Goal: Transaction & Acquisition: Download file/media

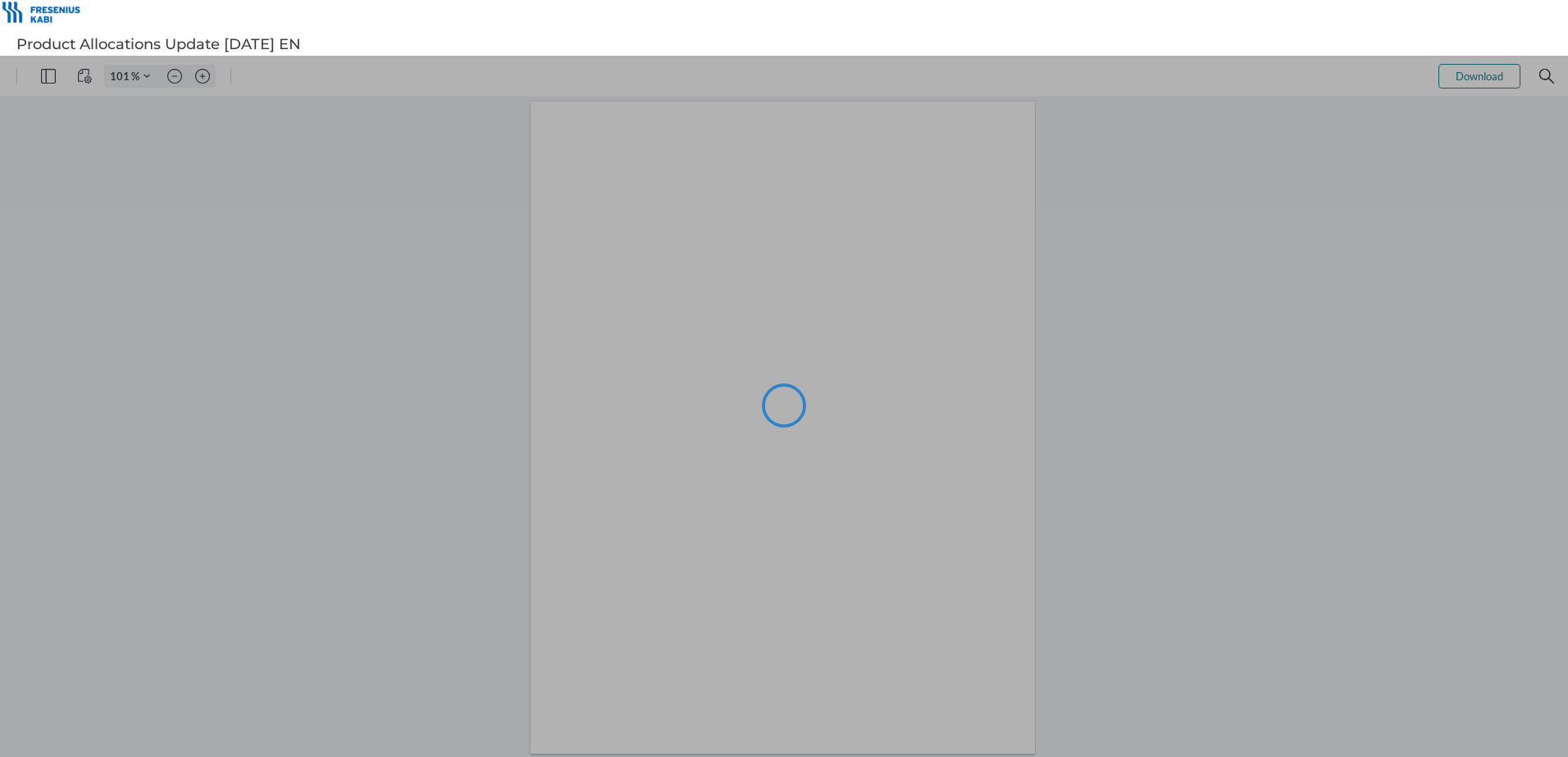
type input "101"
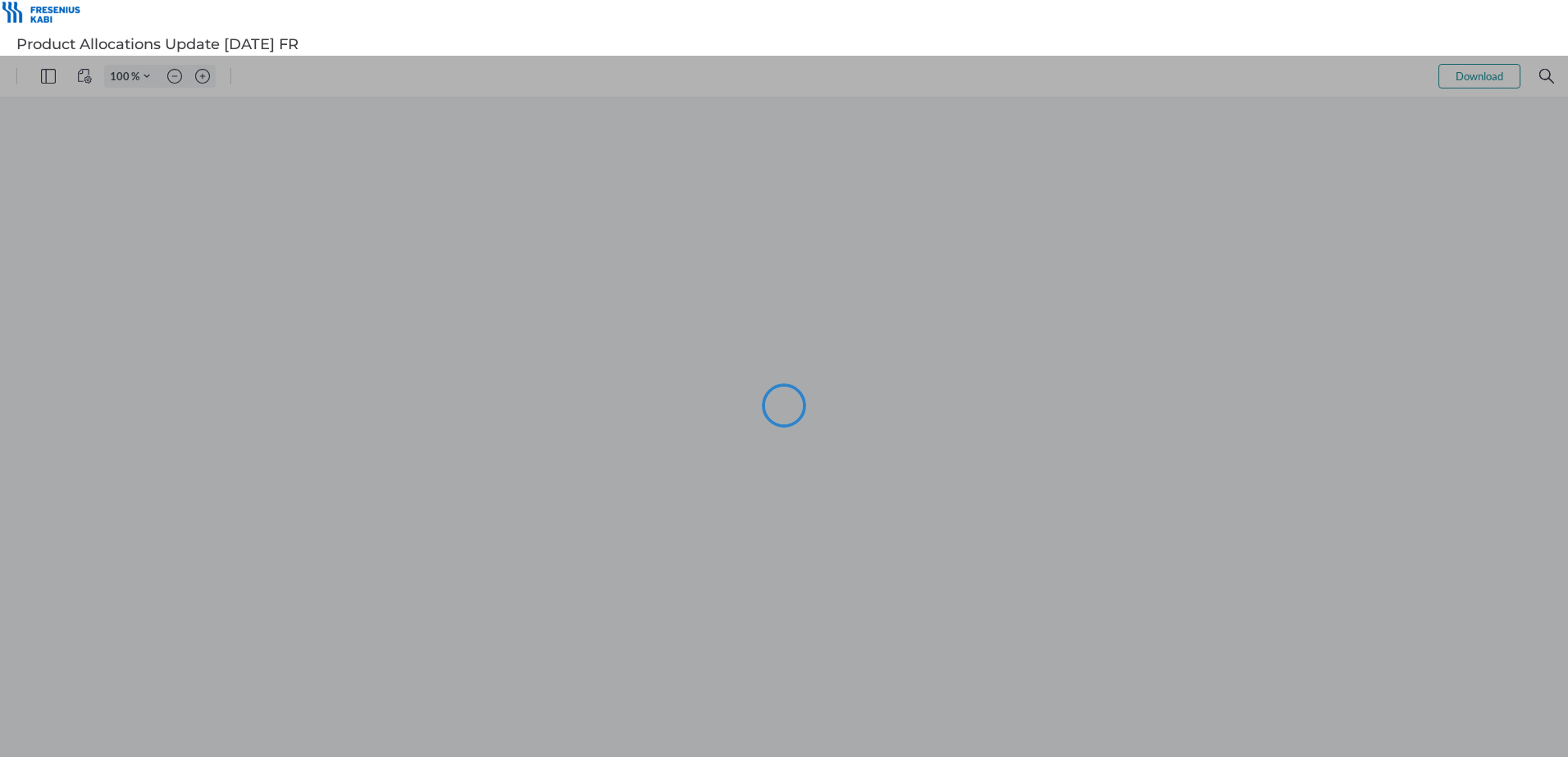
type input "101"
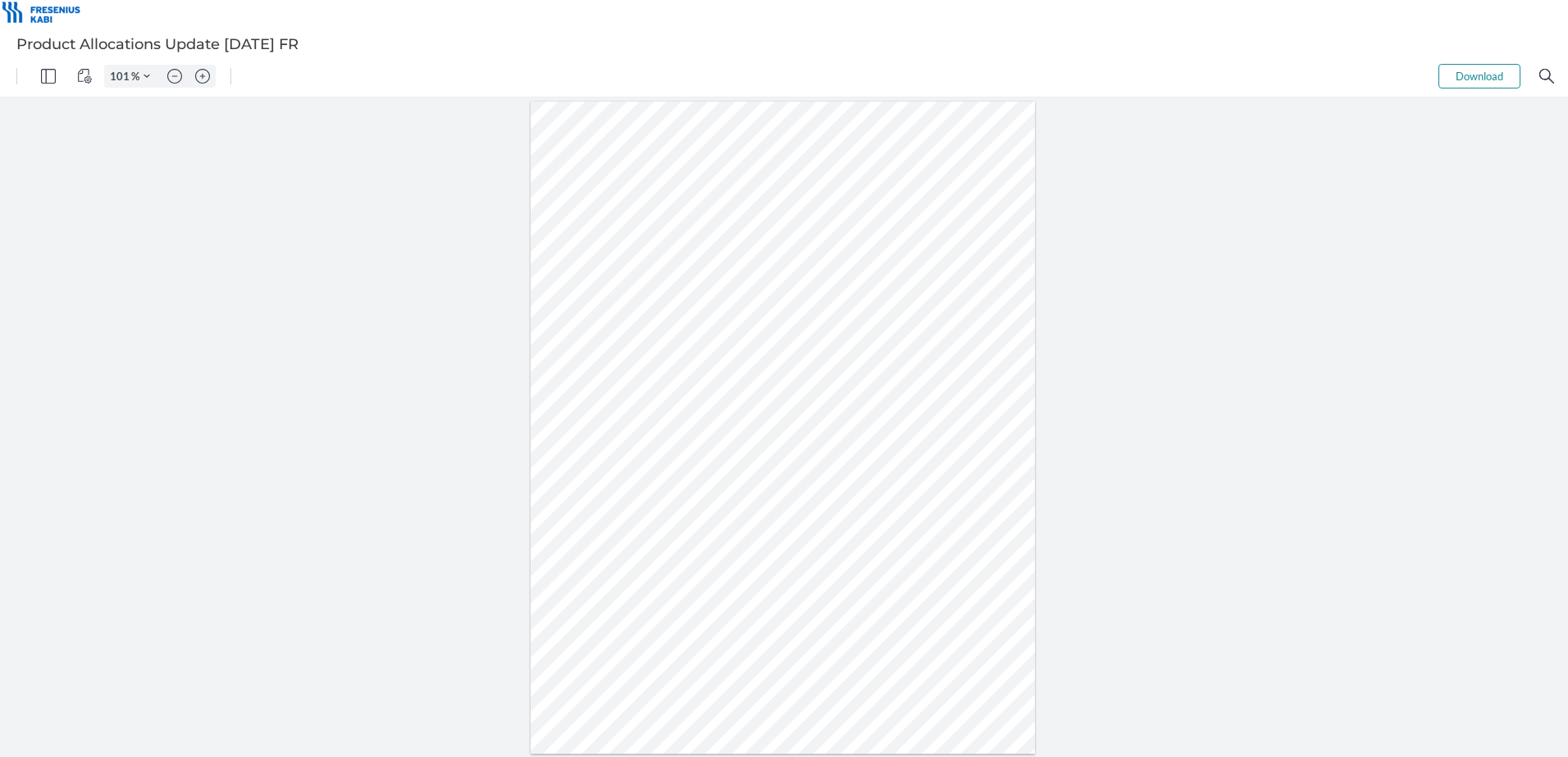
click at [1475, 79] on button "Download" at bounding box center [1478, 76] width 82 height 24
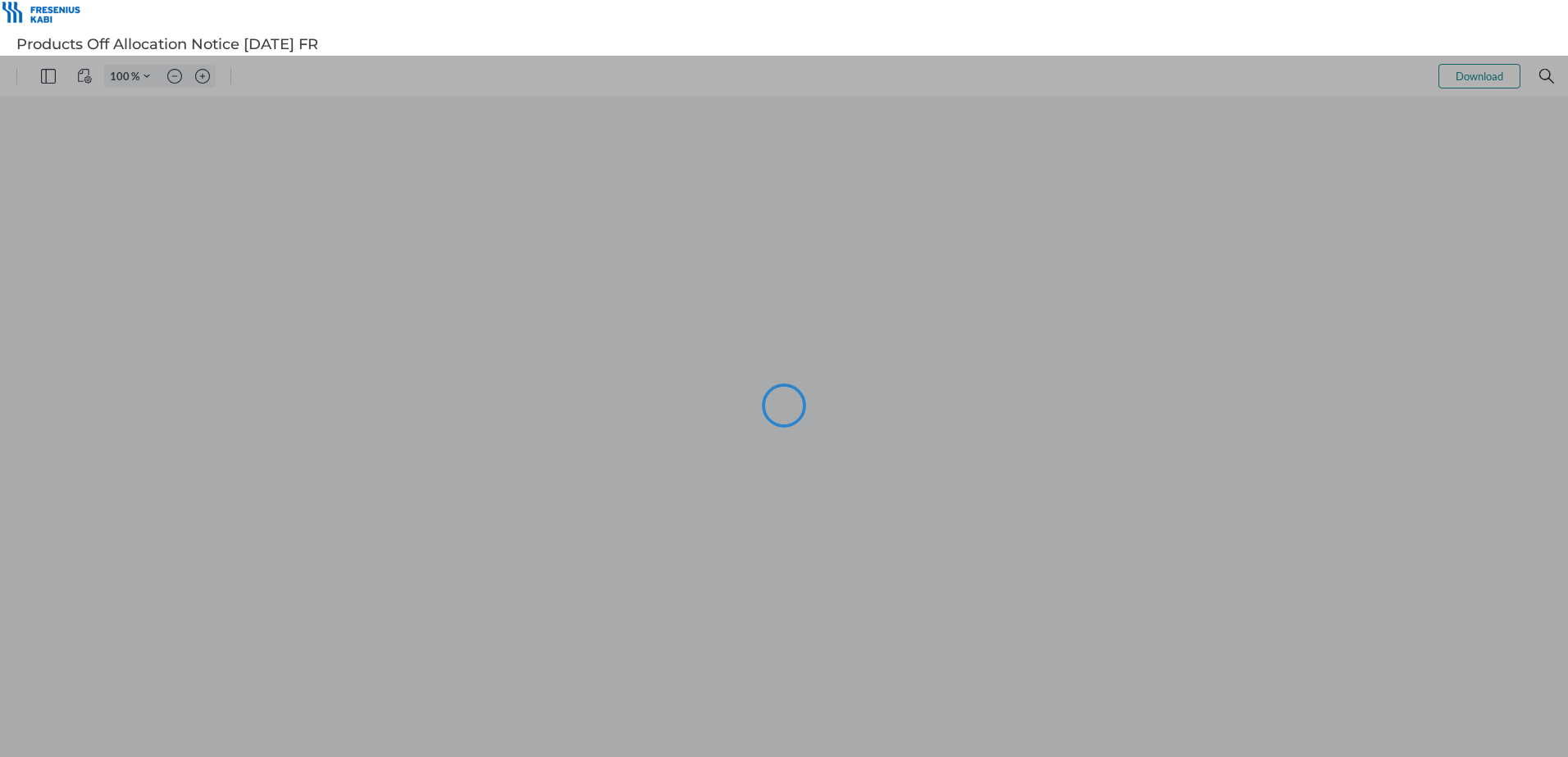
type input "101"
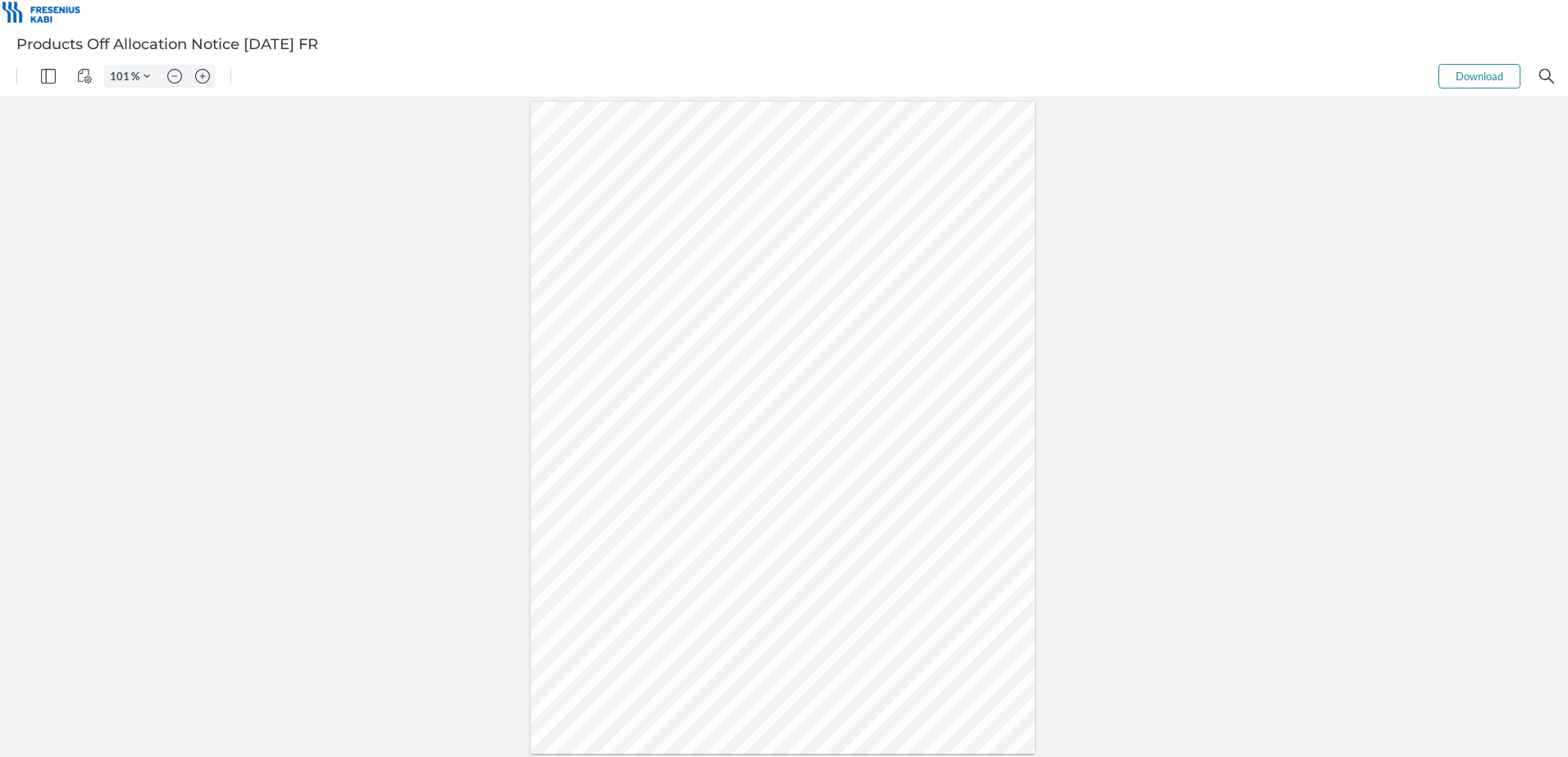
click at [1473, 72] on button "Download" at bounding box center [1478, 76] width 82 height 24
click at [1482, 78] on button "Download" at bounding box center [1478, 76] width 82 height 24
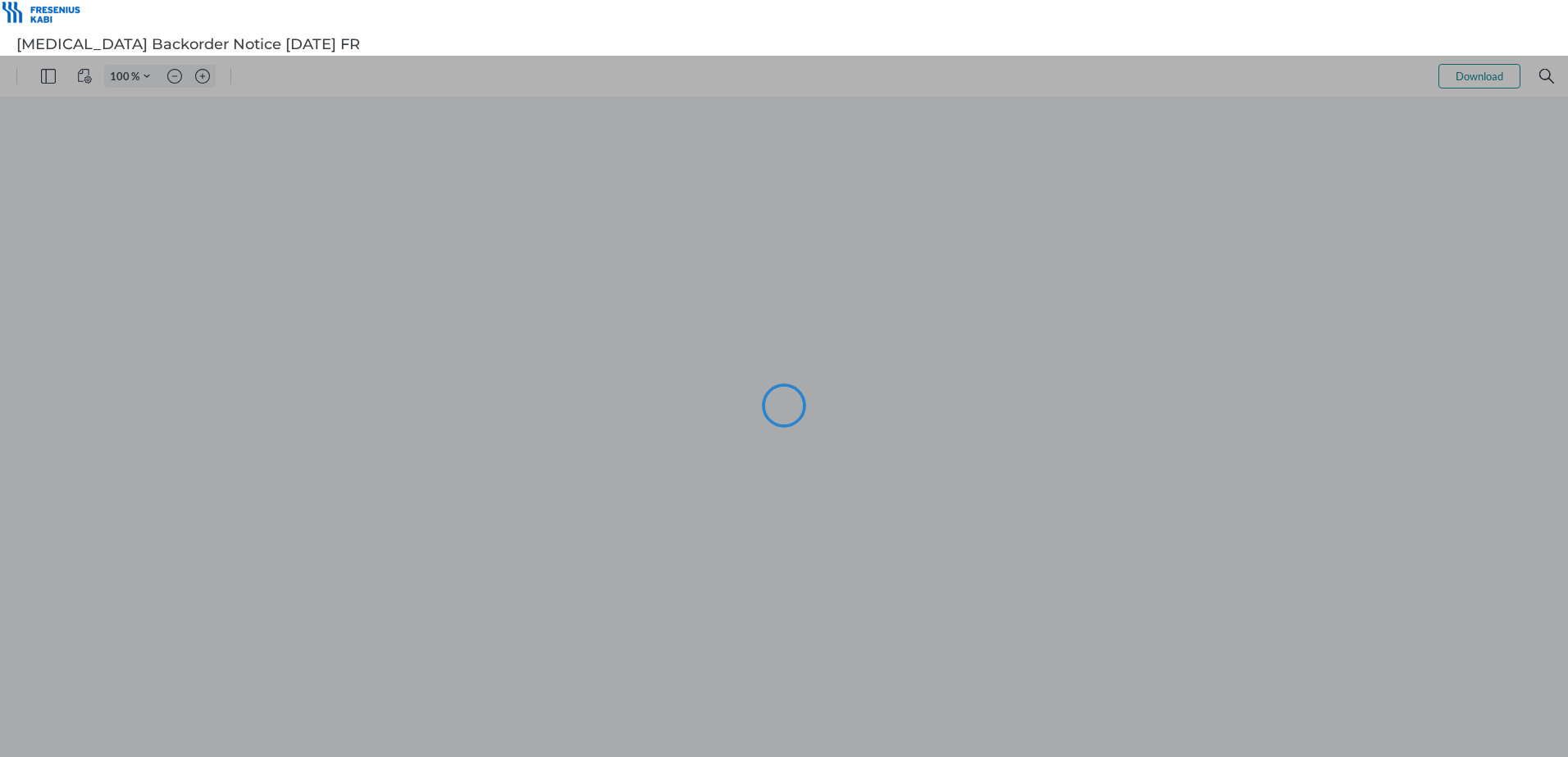
click at [261, 269] on div at bounding box center [784, 406] width 1568 height 701
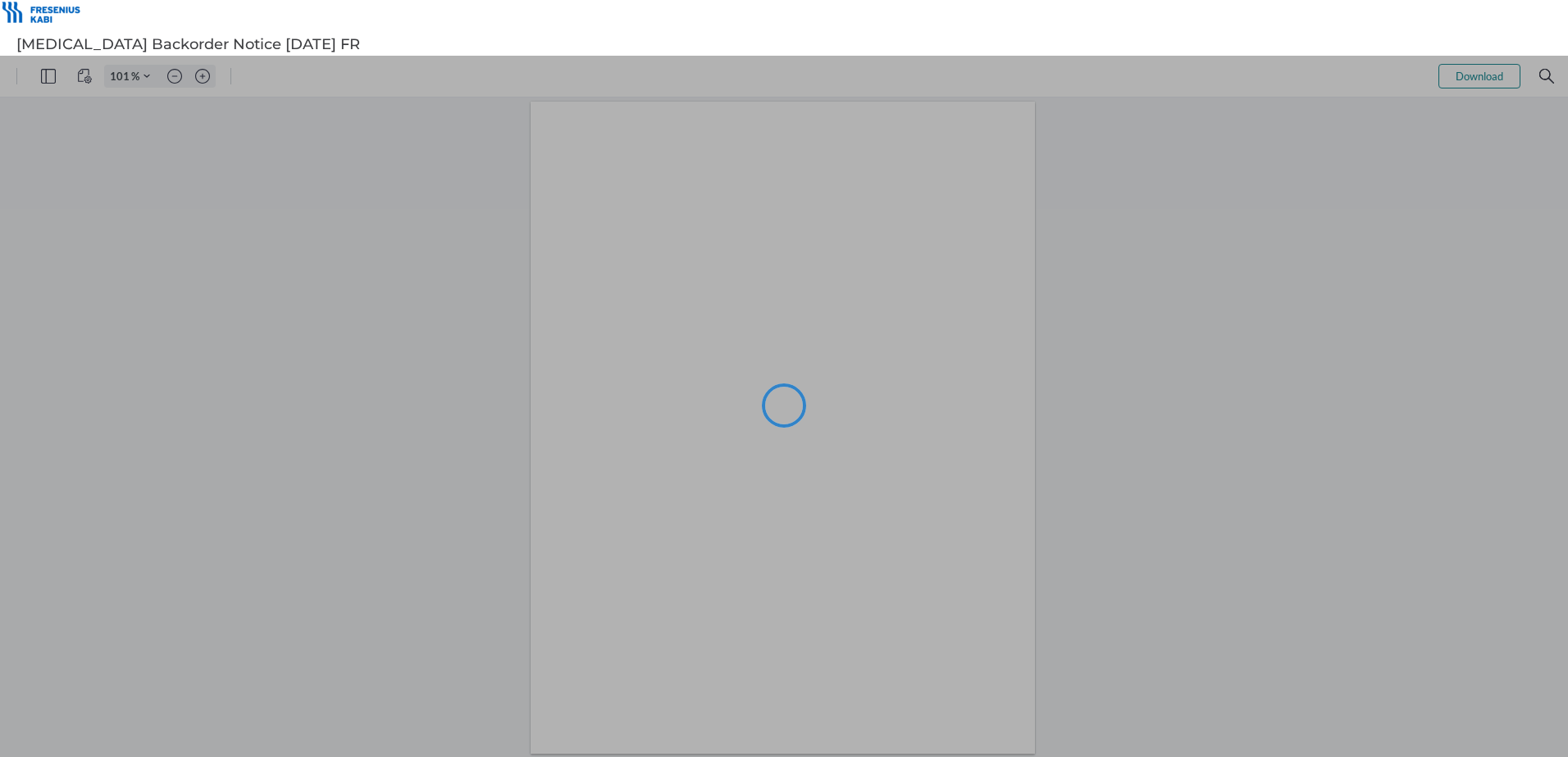
type input "101"
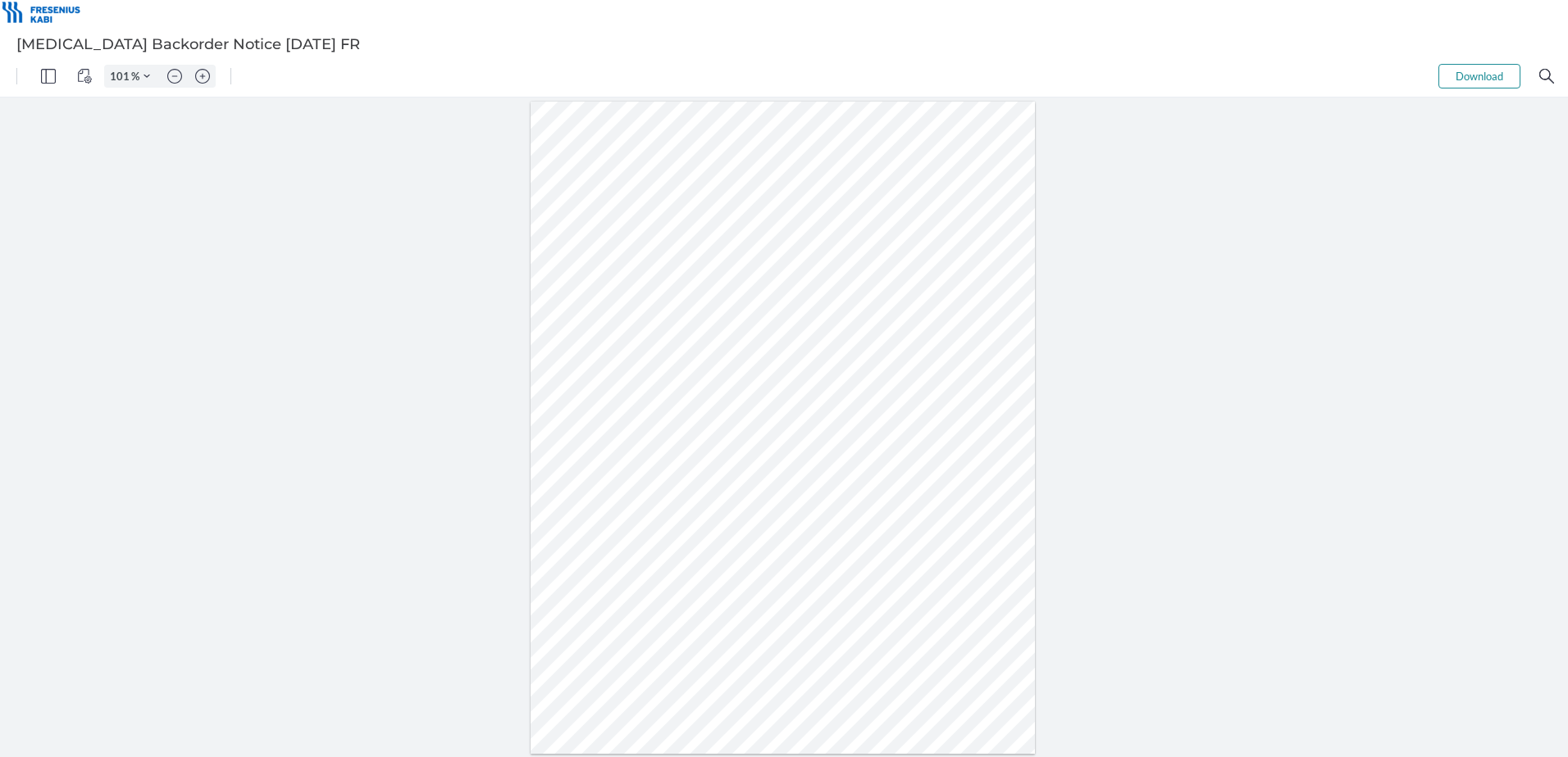
click at [1479, 82] on button "Download" at bounding box center [1478, 76] width 82 height 24
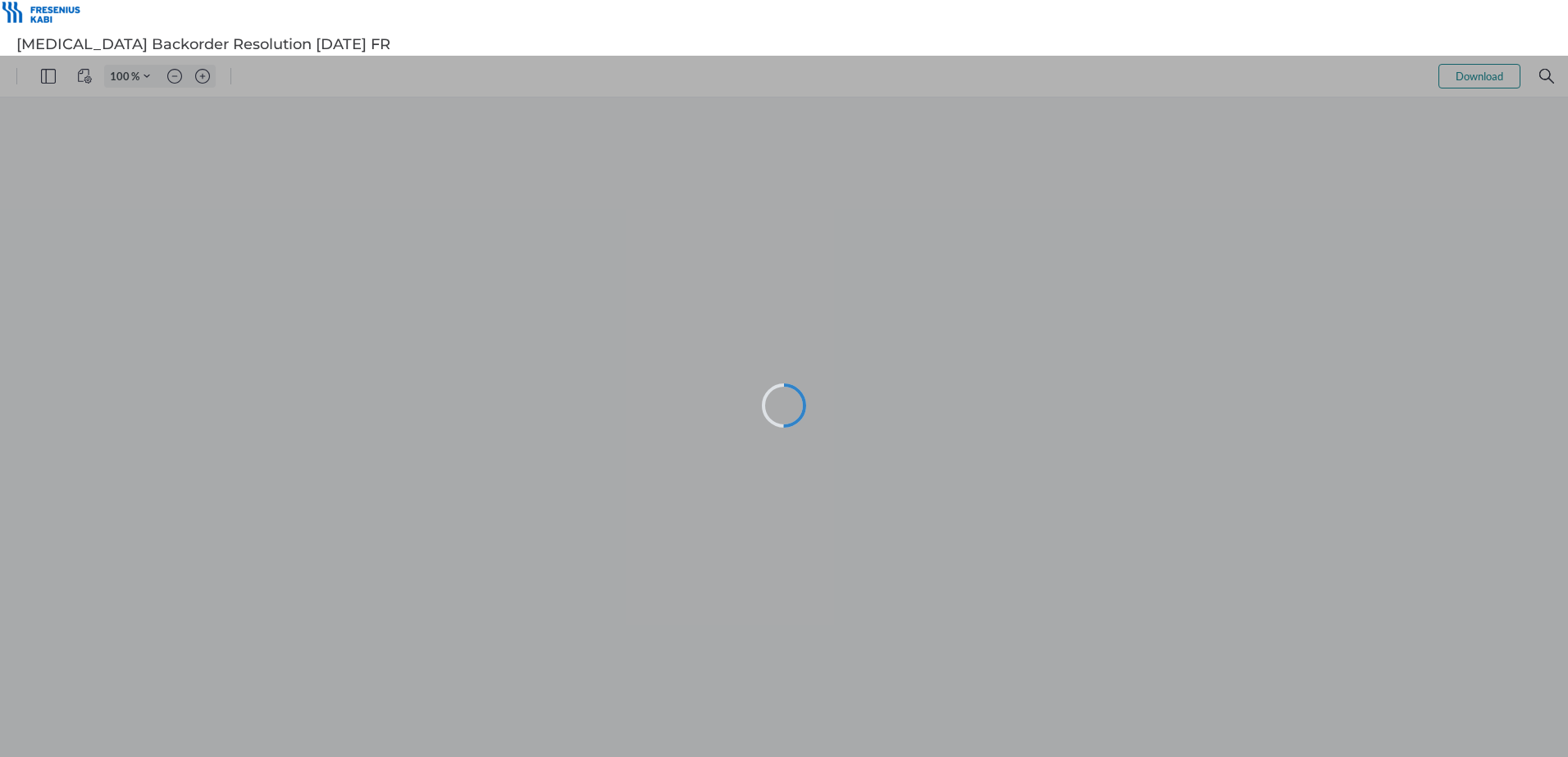
click at [194, 199] on div at bounding box center [784, 406] width 1568 height 701
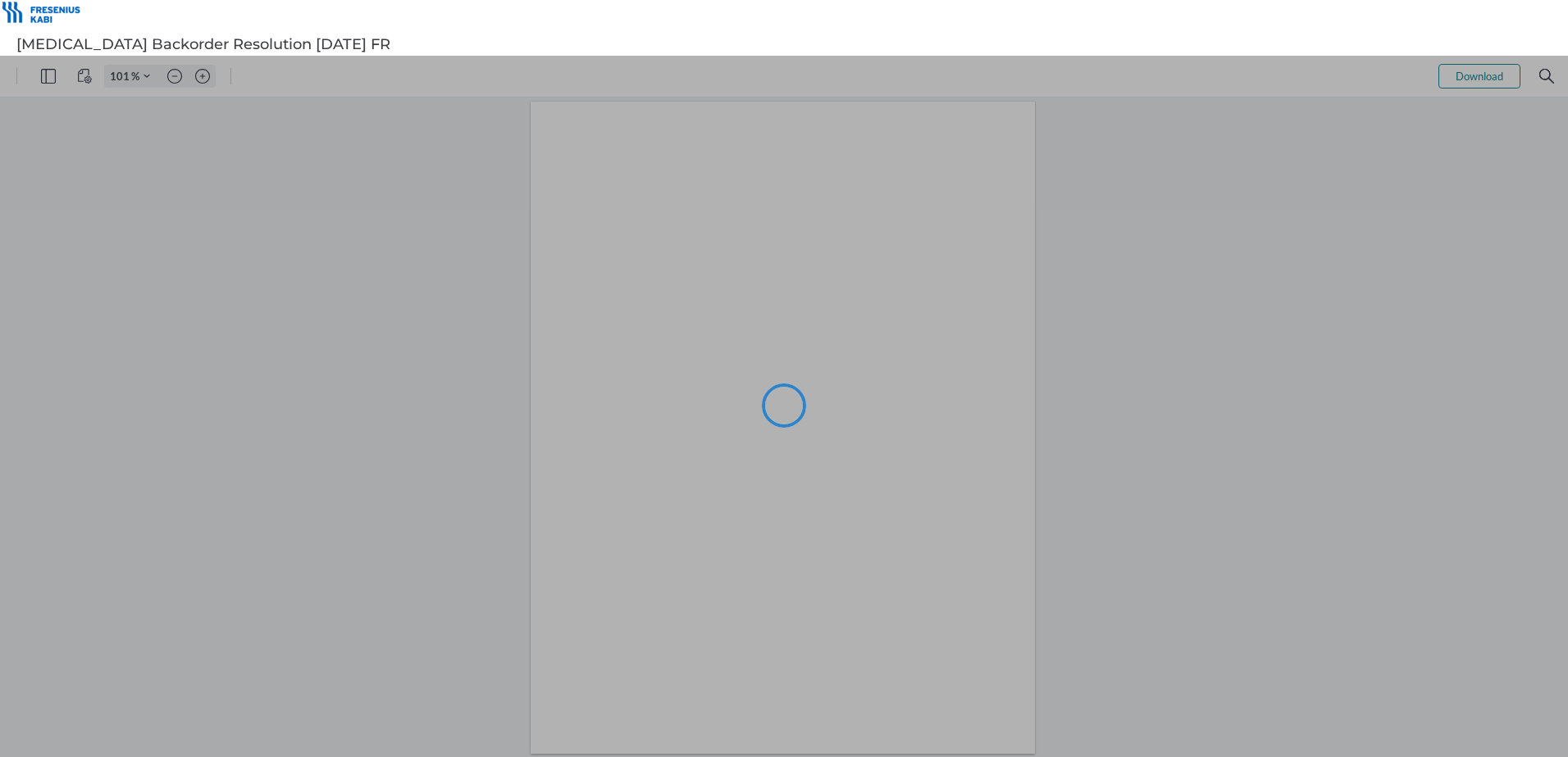
type input "101"
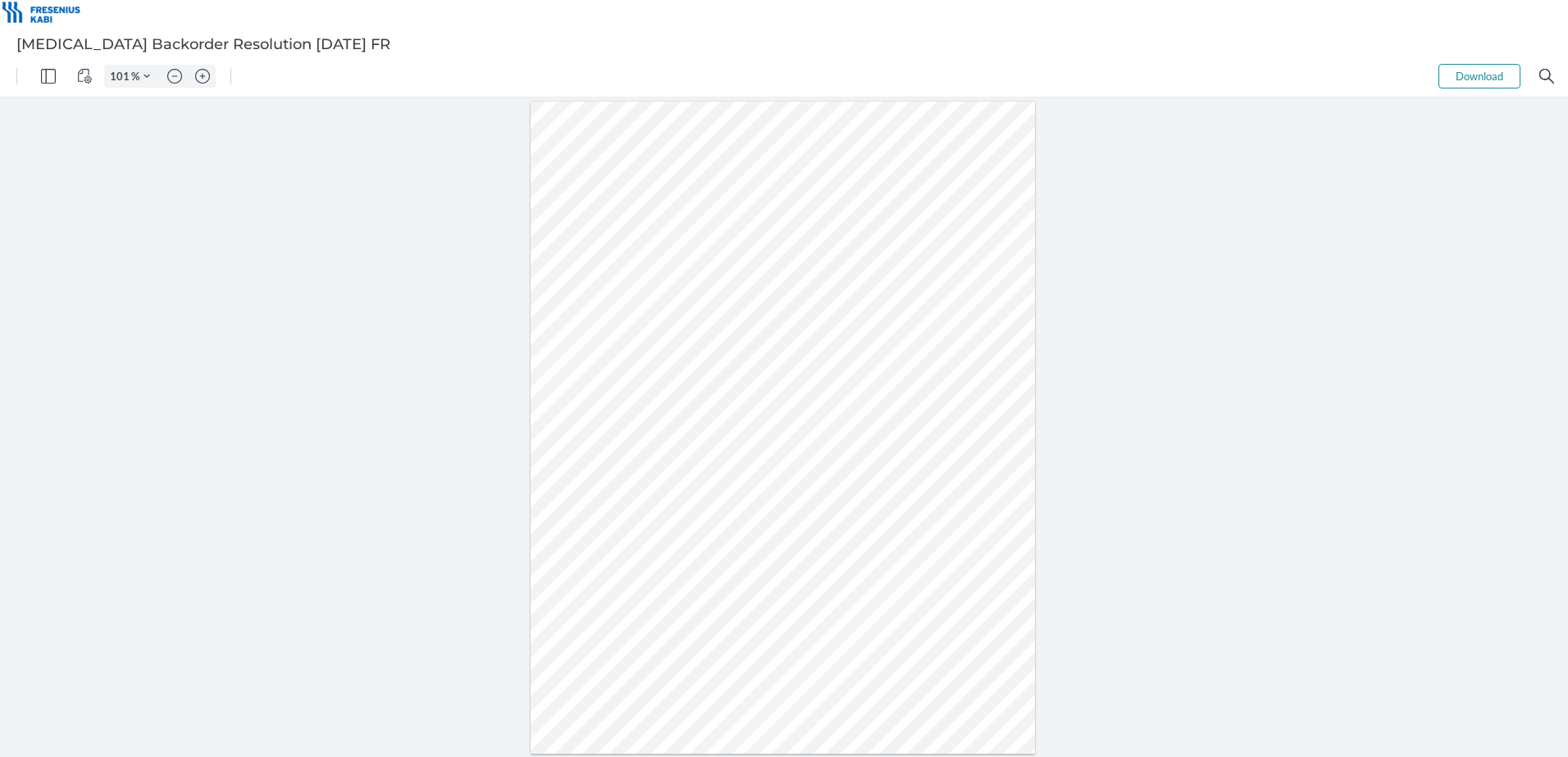
click at [1469, 74] on button "Download" at bounding box center [1478, 76] width 82 height 24
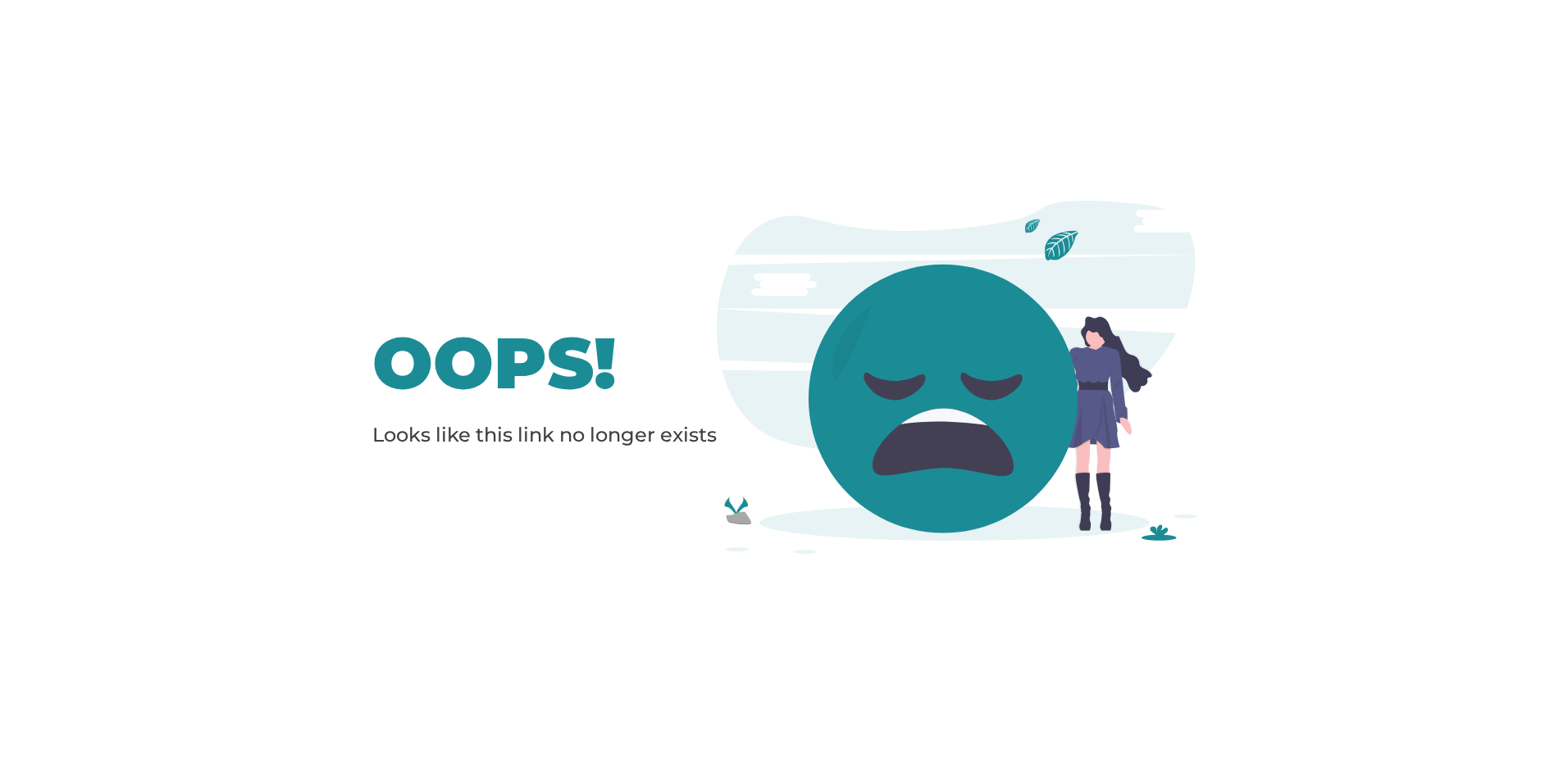
click at [286, 149] on div "oops! Looks like this link no longer exists" at bounding box center [784, 378] width 1568 height 757
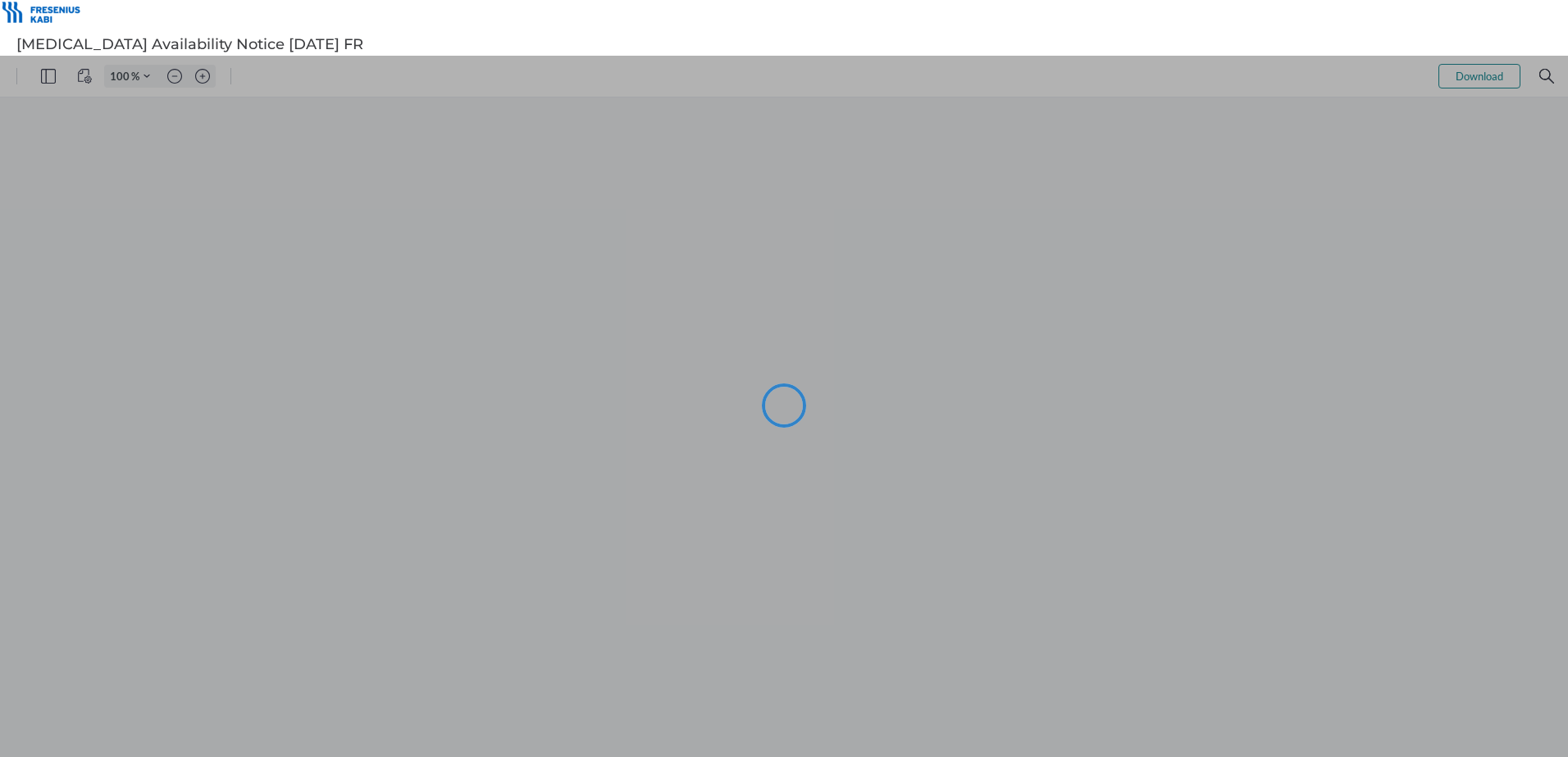
type input "101"
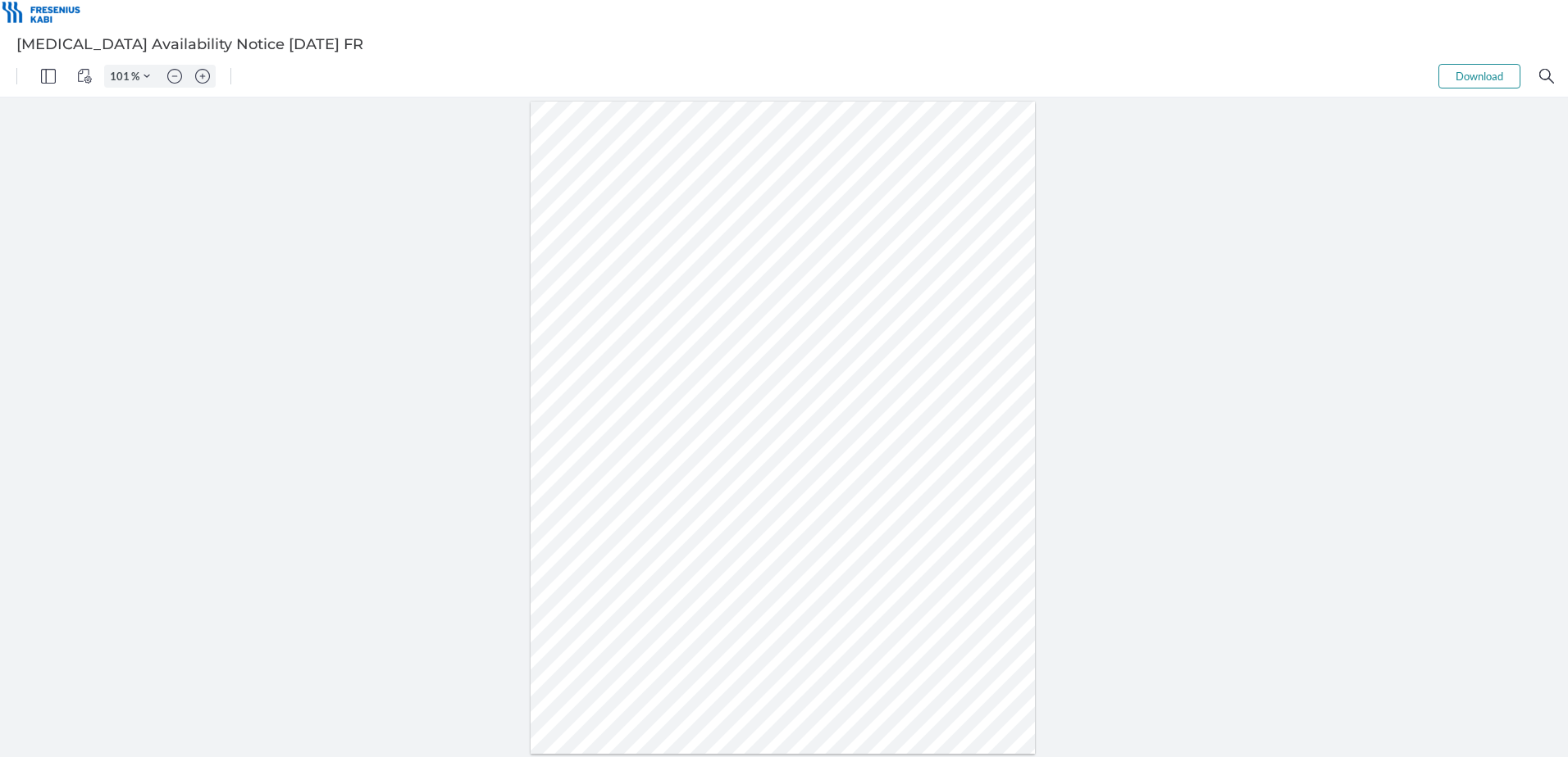
click at [129, 309] on div at bounding box center [784, 428] width 1568 height 660
click at [1479, 84] on button "Download" at bounding box center [1478, 76] width 82 height 24
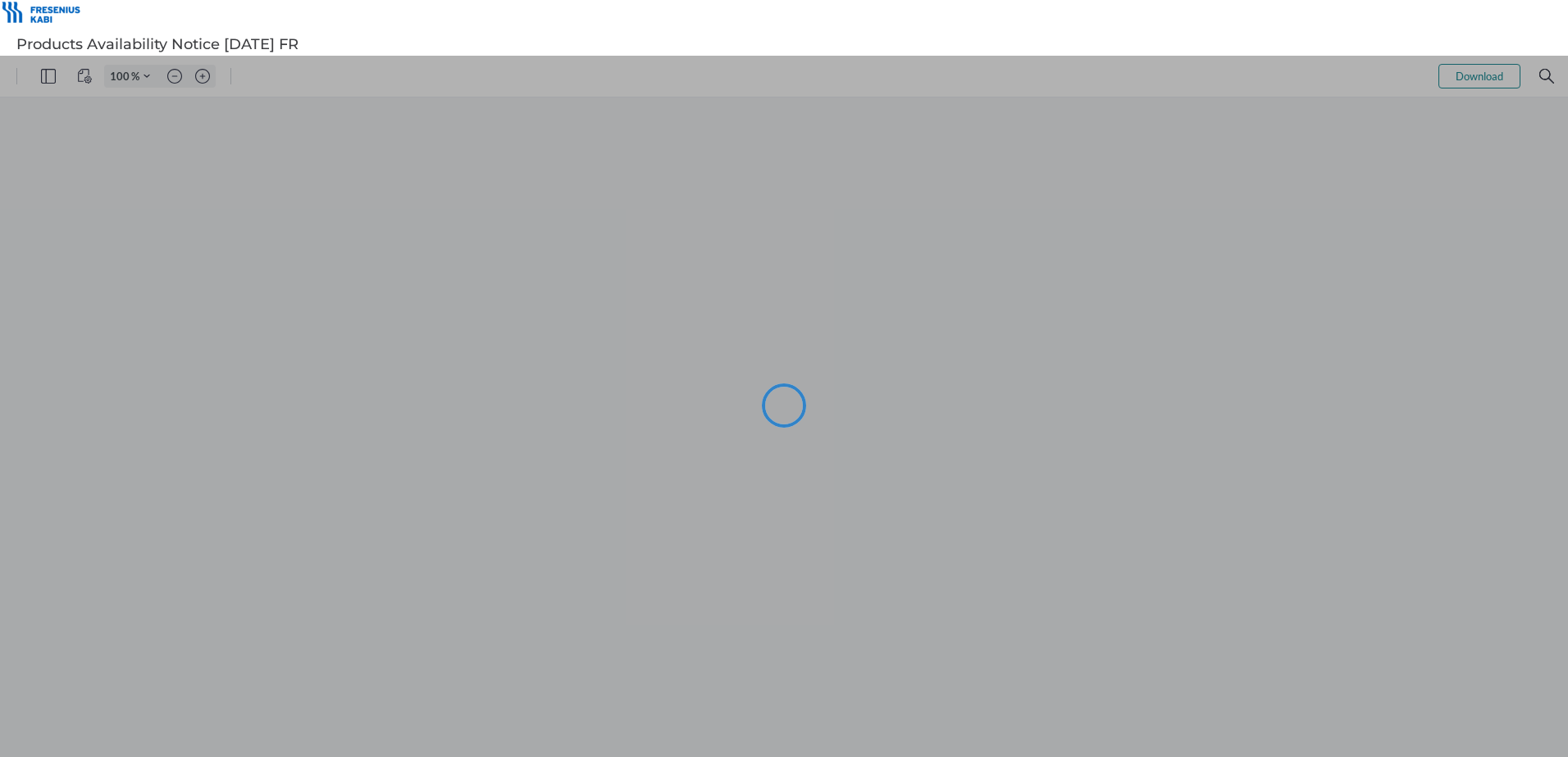
type input "101"
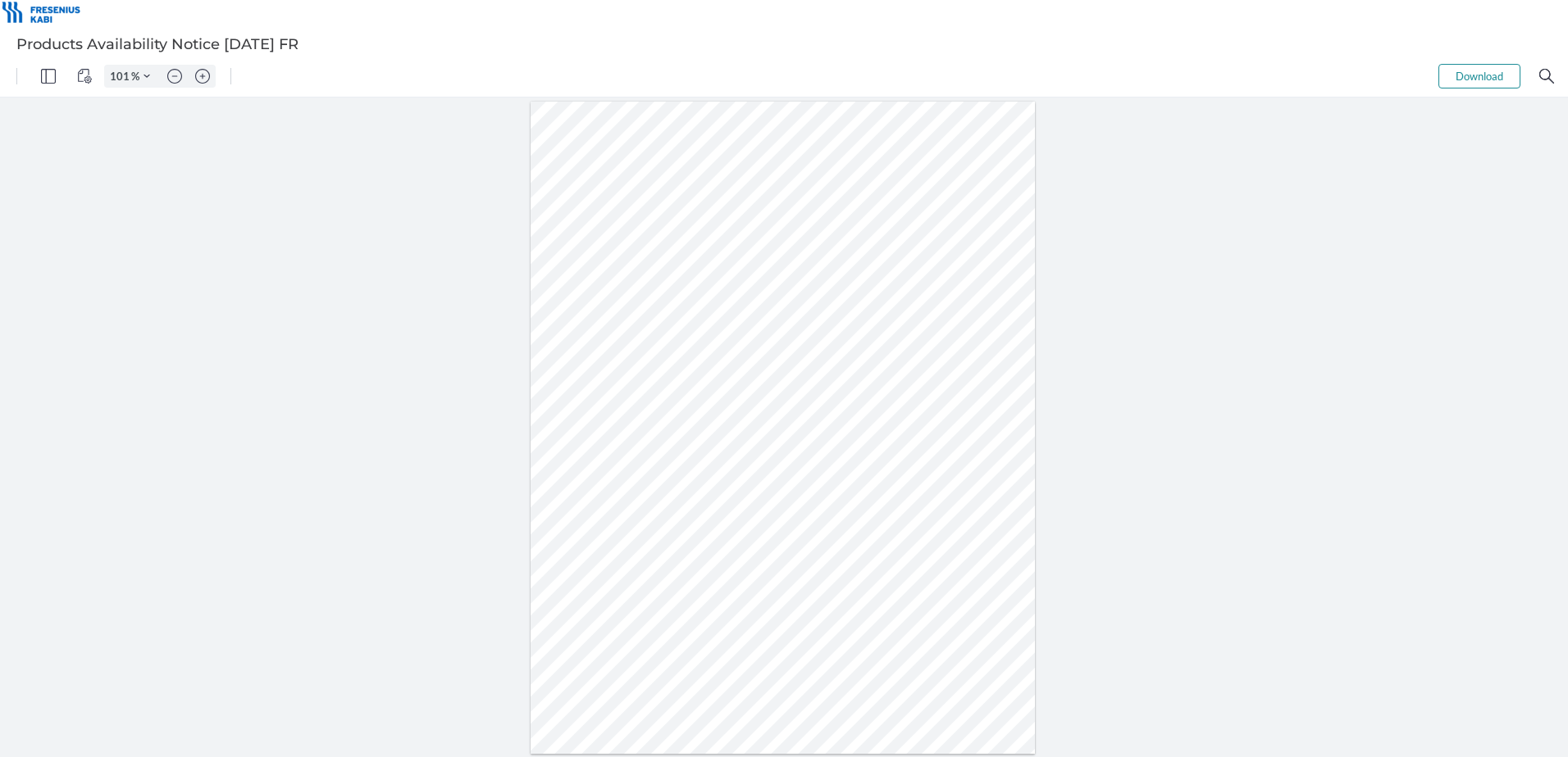
drag, startPoint x: 301, startPoint y: 293, endPoint x: 333, endPoint y: 288, distance: 32.4
click at [301, 293] on div at bounding box center [784, 428] width 1568 height 660
click at [1488, 73] on button "Download" at bounding box center [1478, 76] width 82 height 24
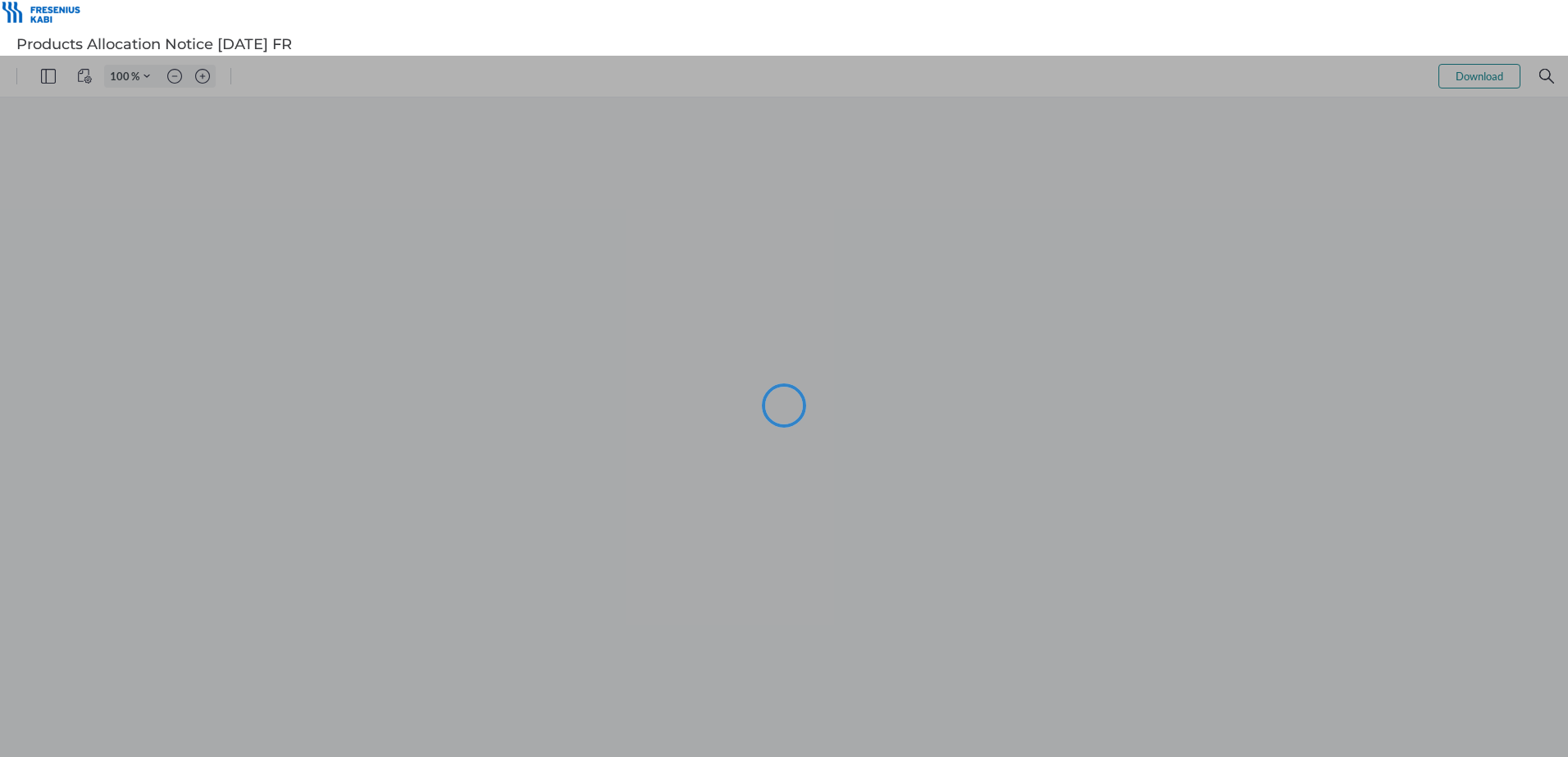
type input "101"
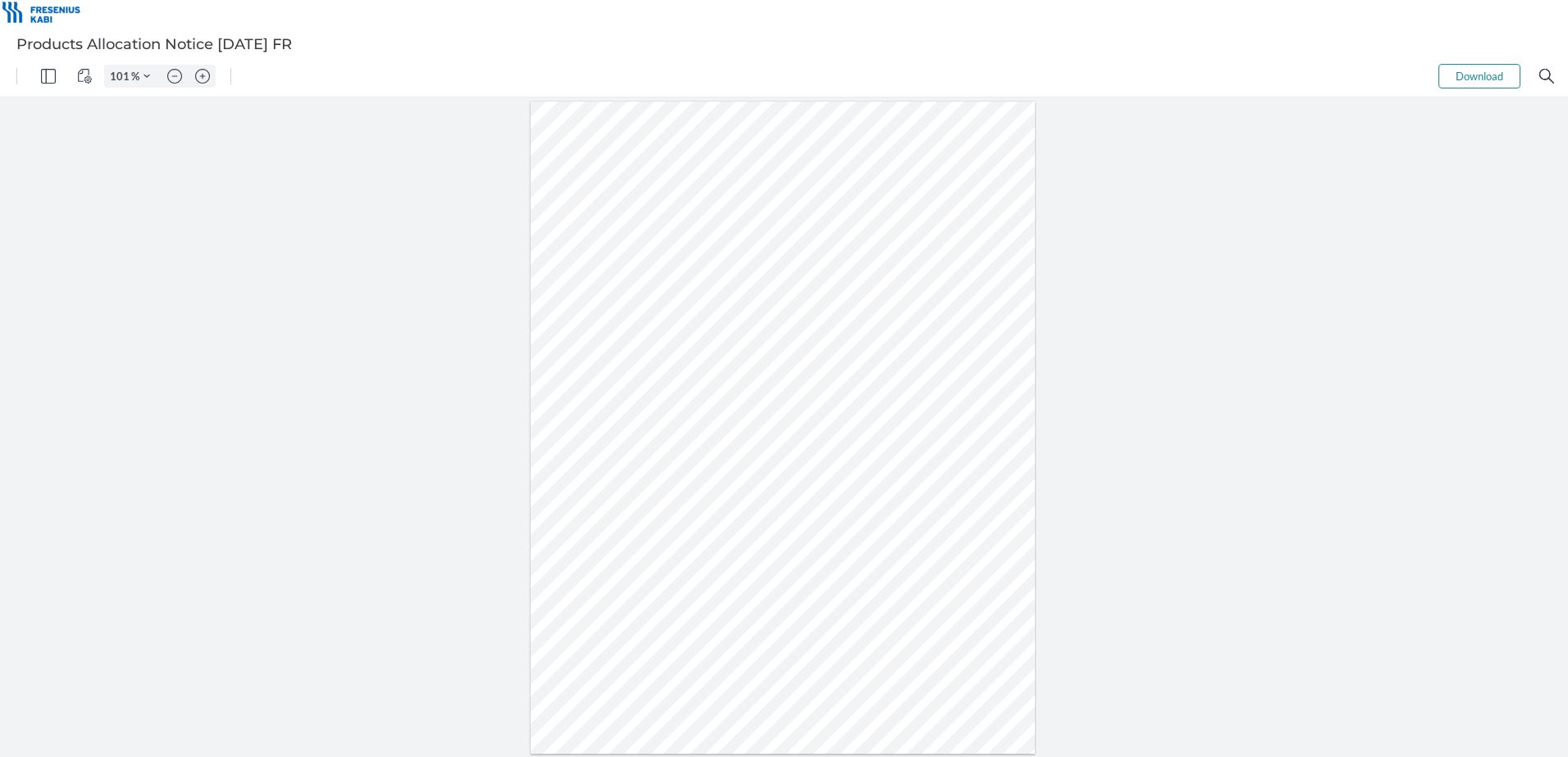
click at [226, 183] on div at bounding box center [784, 428] width 1568 height 660
click at [1458, 78] on button "Download" at bounding box center [1478, 76] width 82 height 24
click at [1477, 73] on button "Download" at bounding box center [1478, 76] width 82 height 24
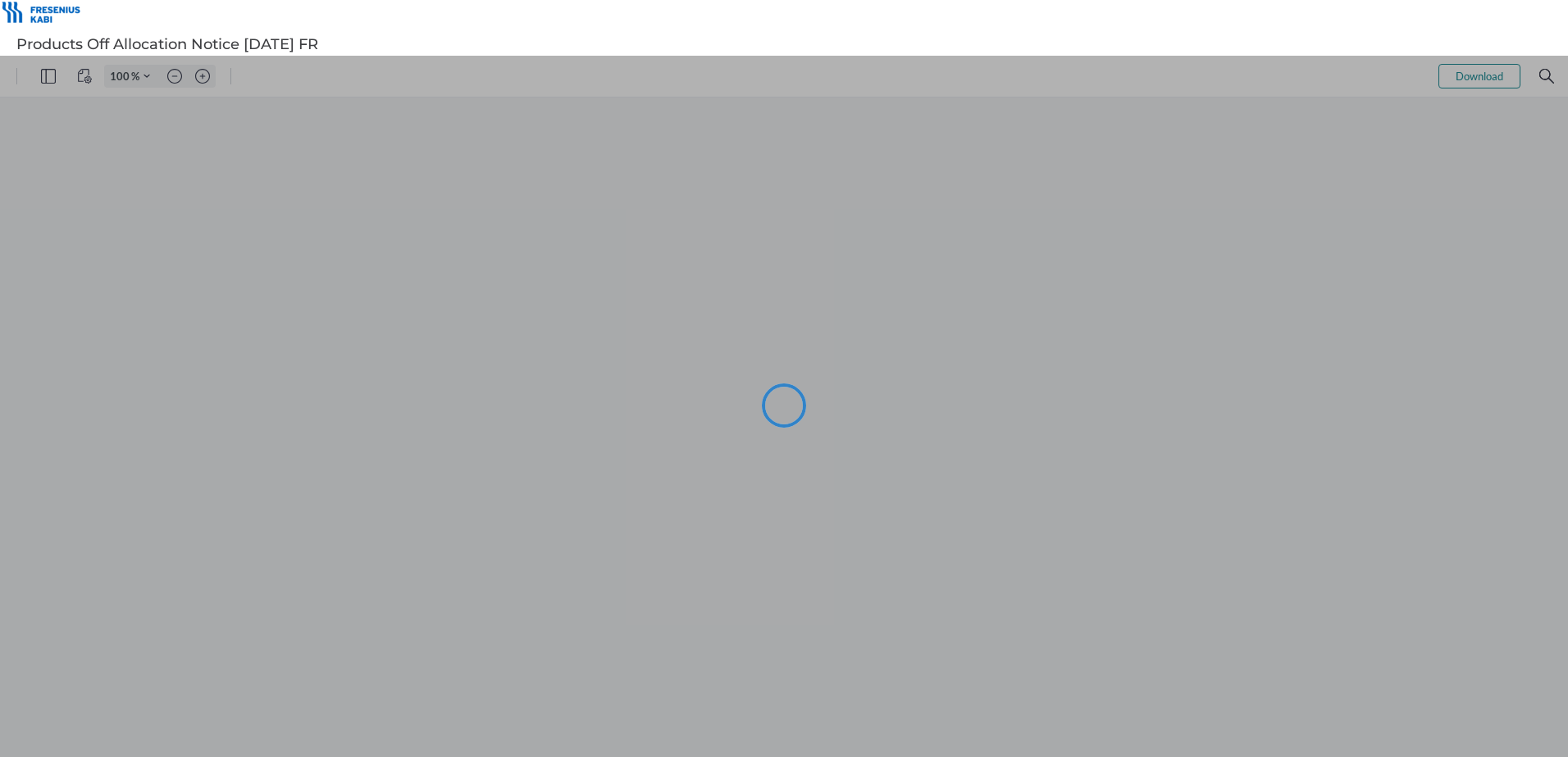
type input "101"
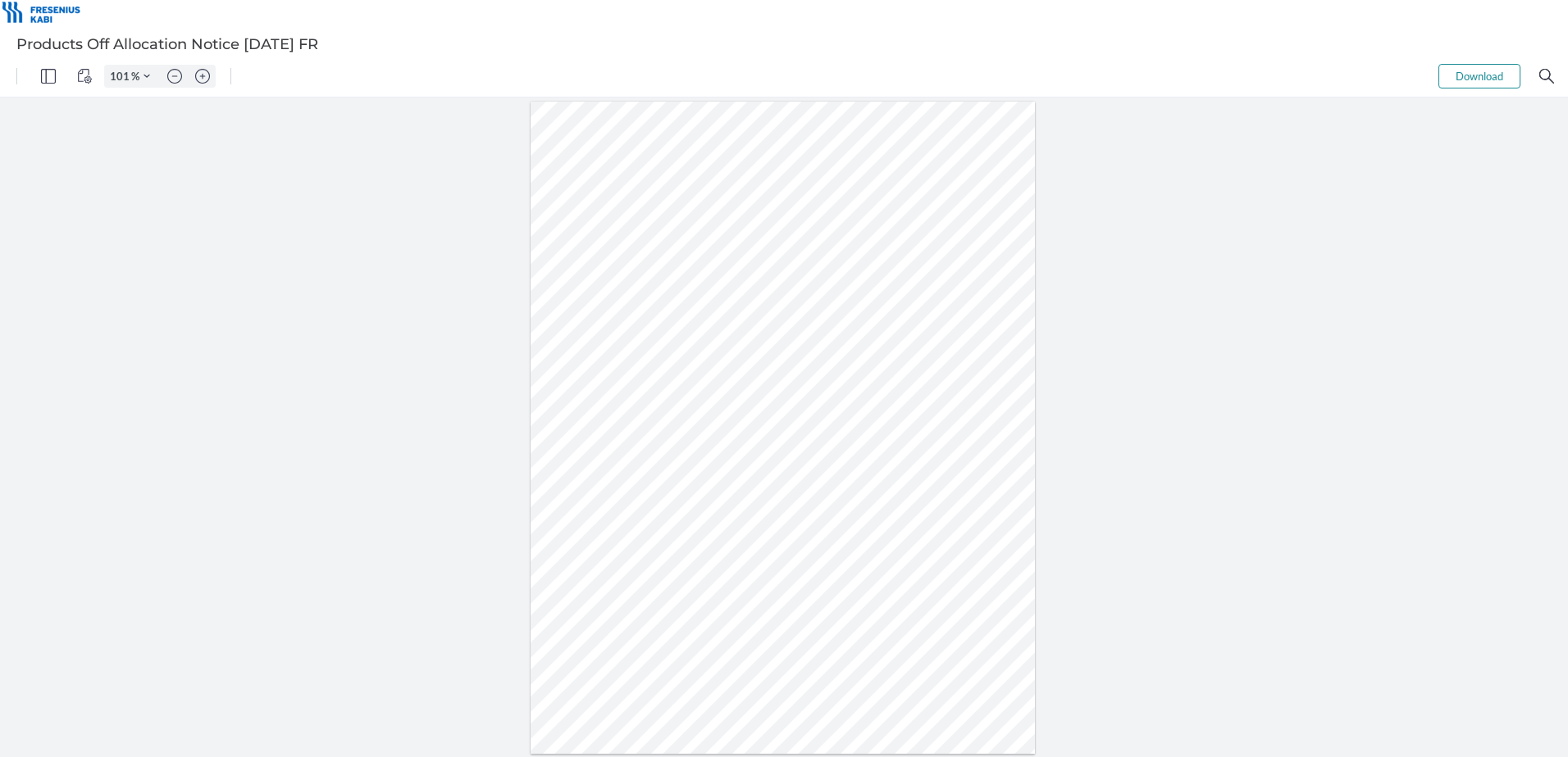
click at [1478, 76] on button "Download" at bounding box center [1478, 76] width 82 height 24
click at [1462, 78] on button "Download" at bounding box center [1478, 76] width 82 height 24
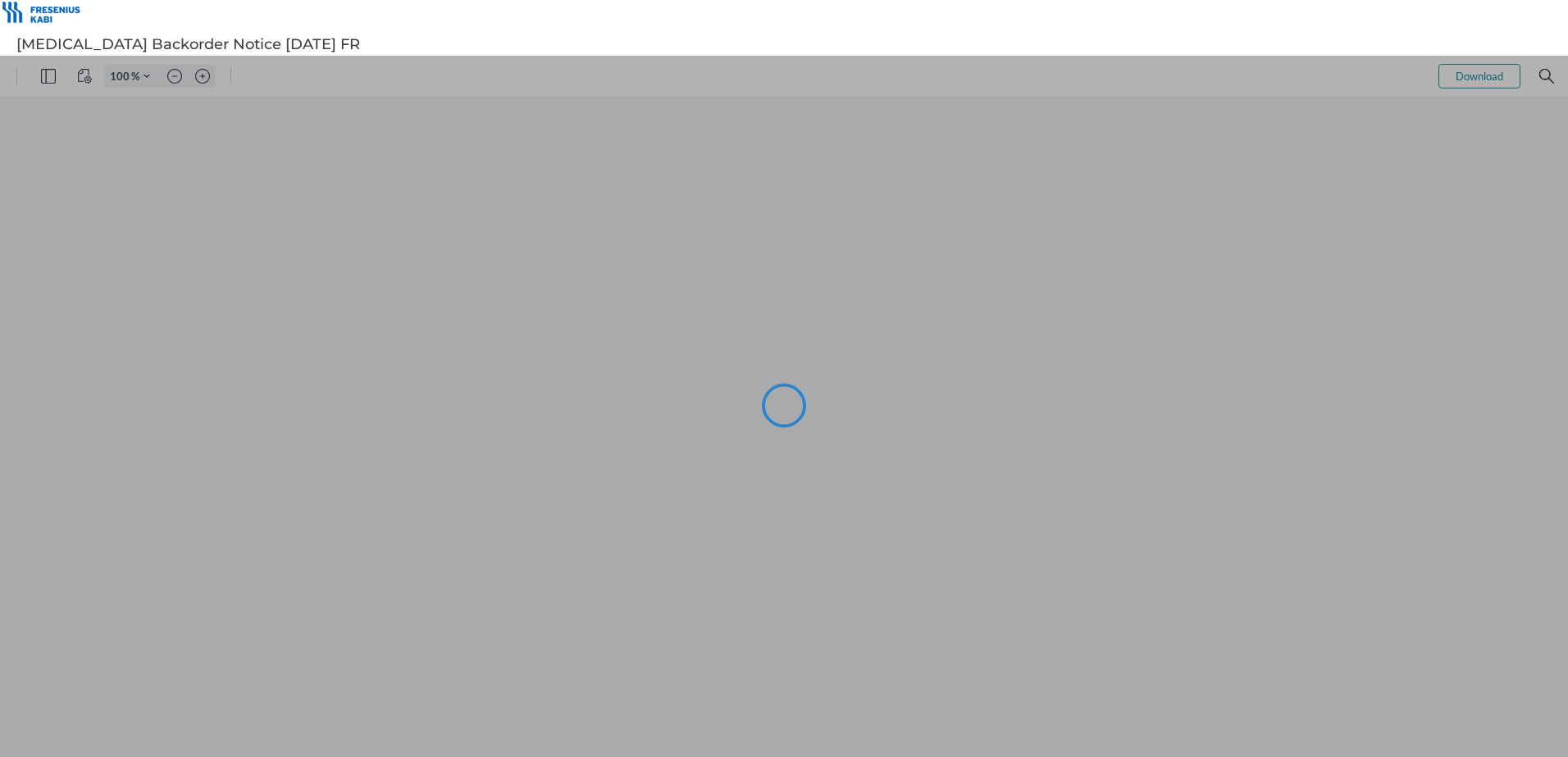
type input "101"
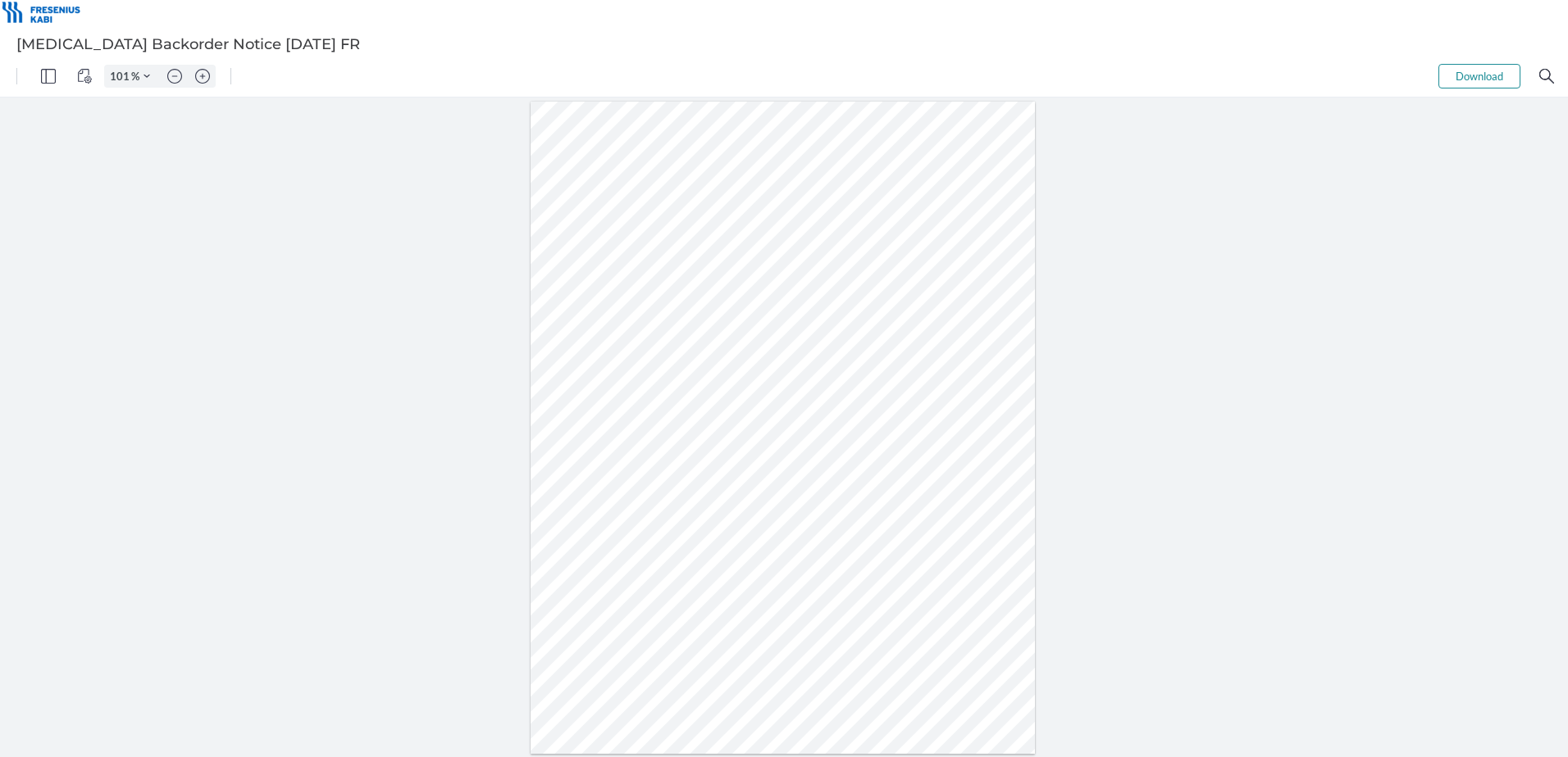
click at [1493, 77] on button "Download" at bounding box center [1478, 76] width 82 height 24
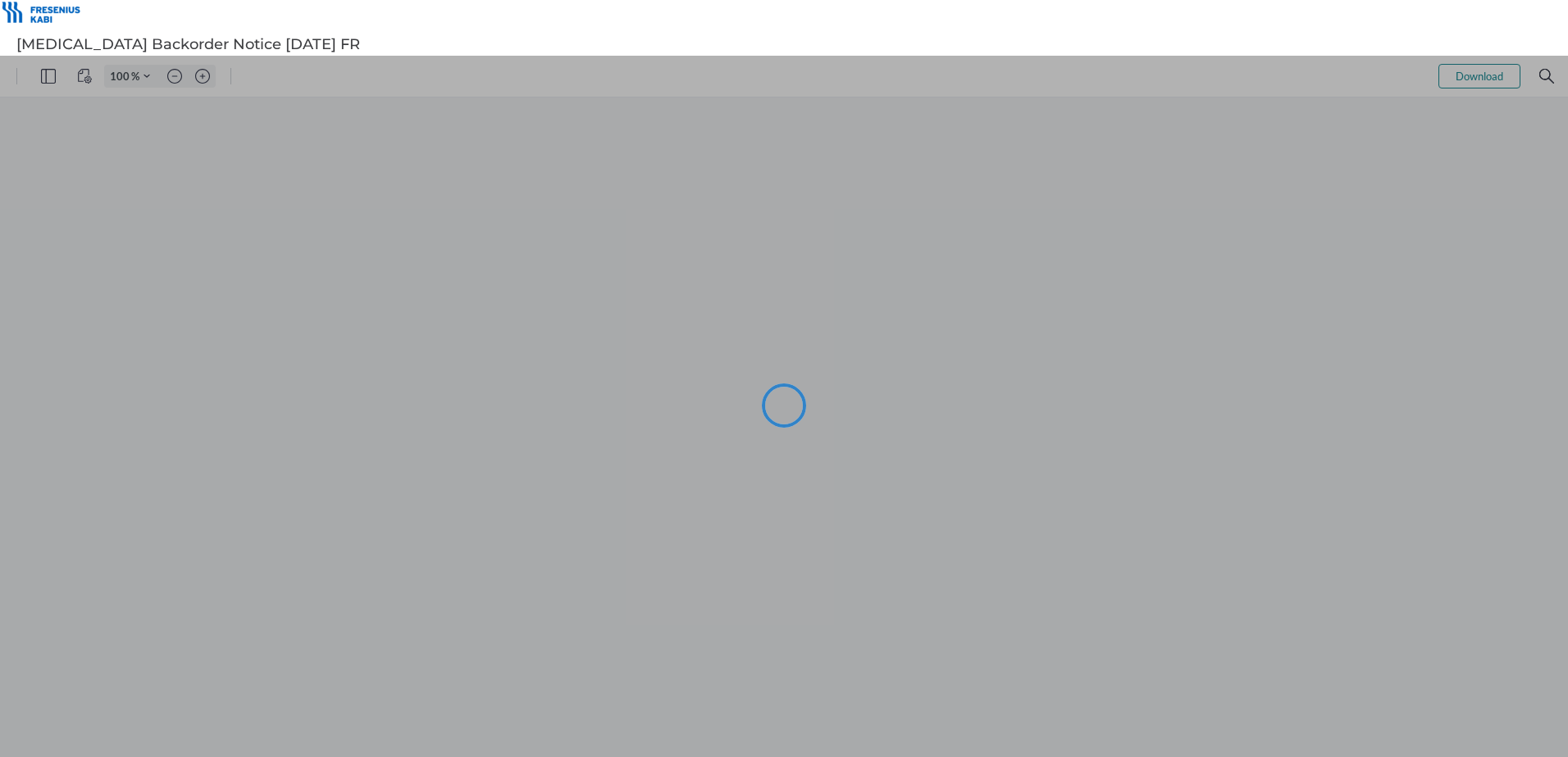
type input "101"
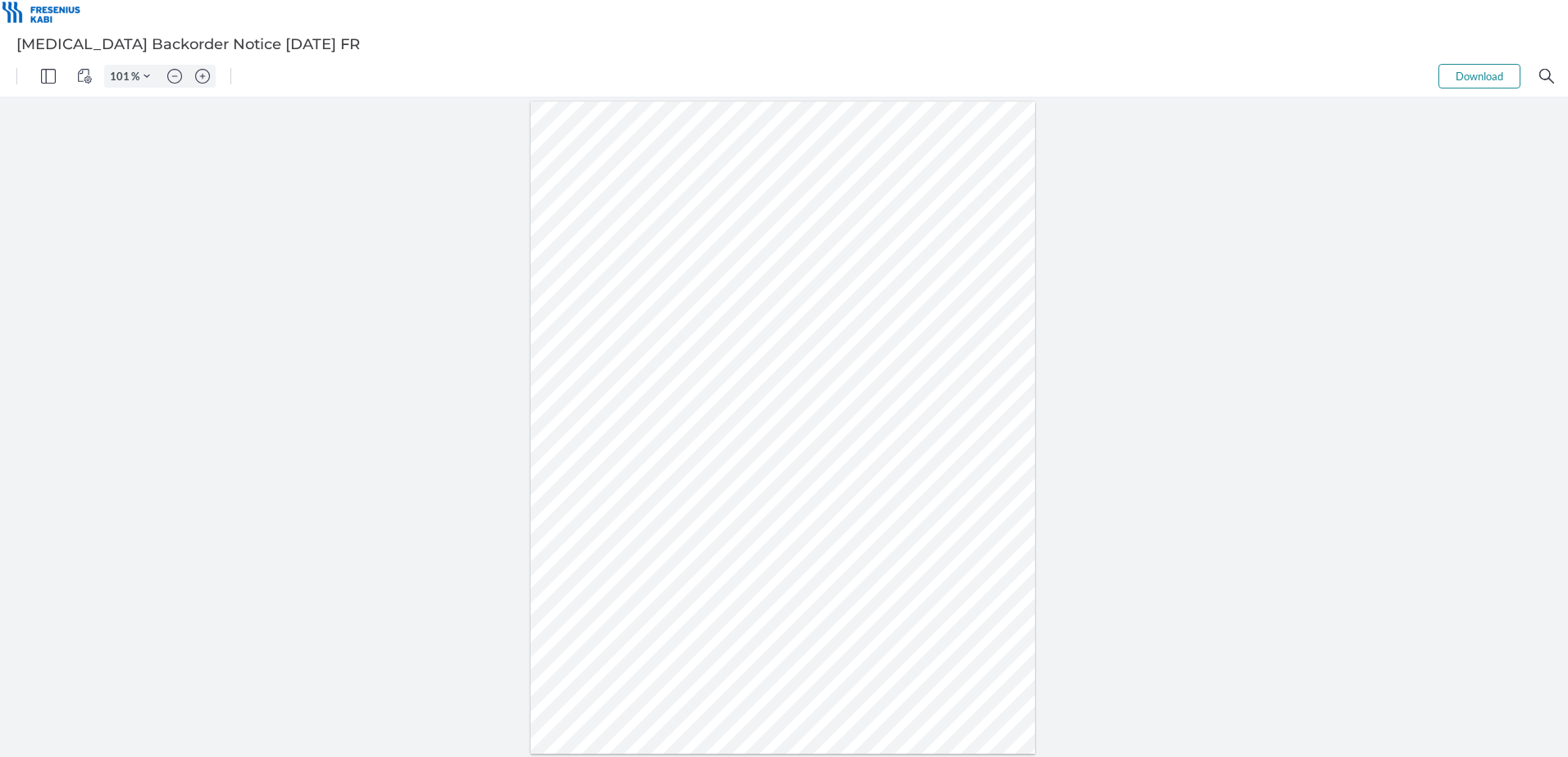
click at [1472, 71] on button "Download" at bounding box center [1478, 76] width 82 height 24
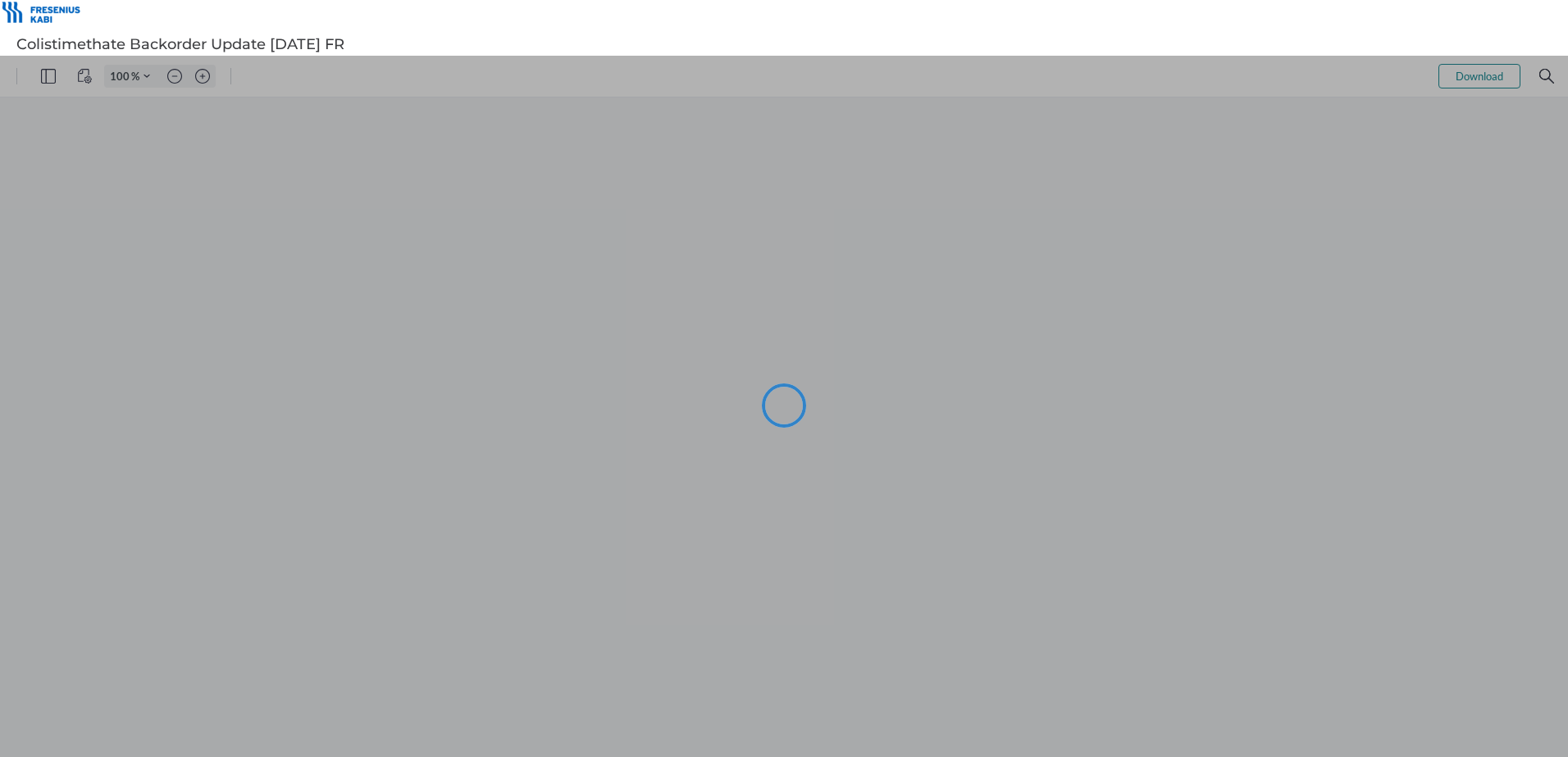
type input "101"
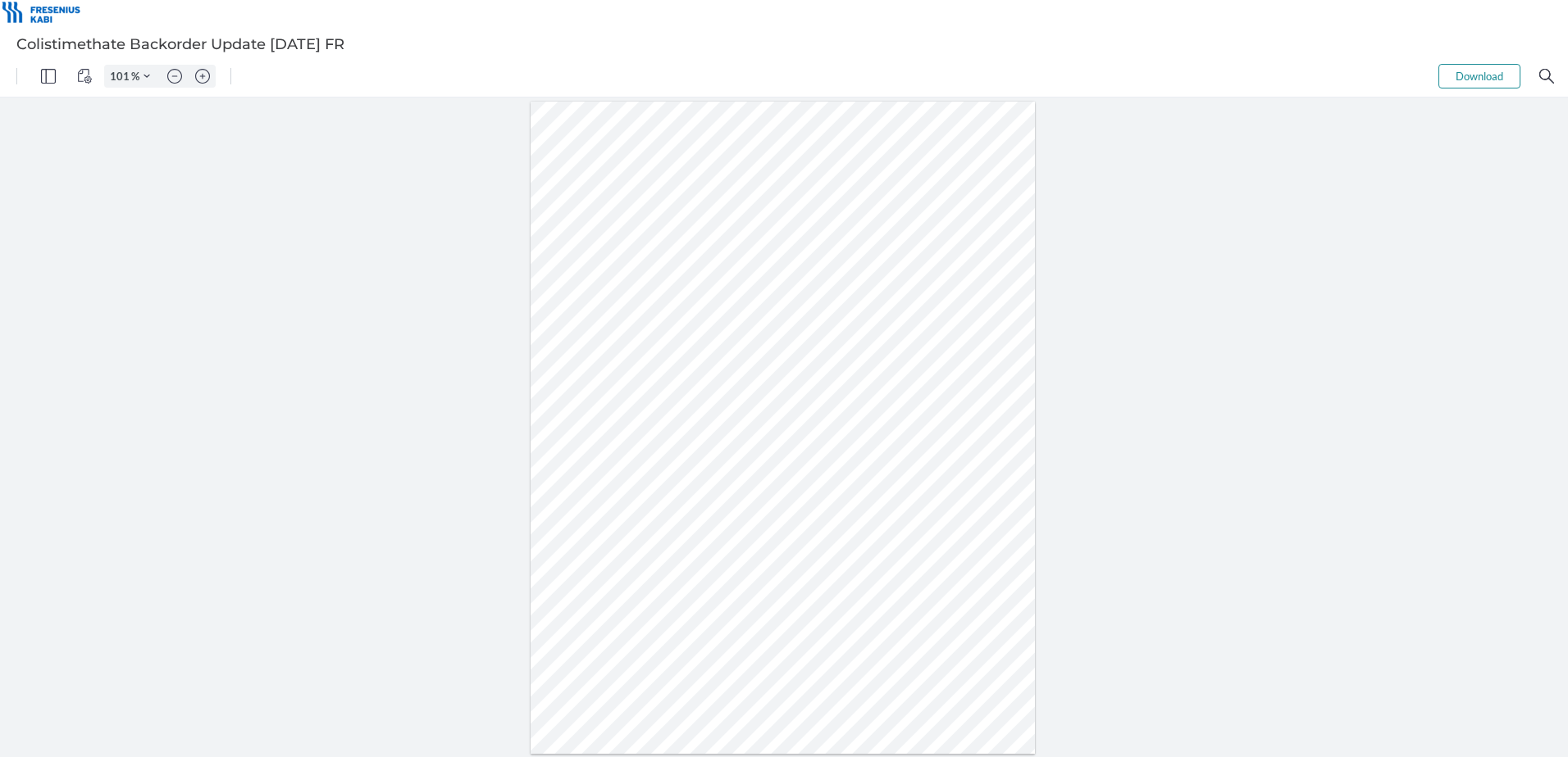
click at [1468, 78] on button "Download" at bounding box center [1478, 76] width 82 height 24
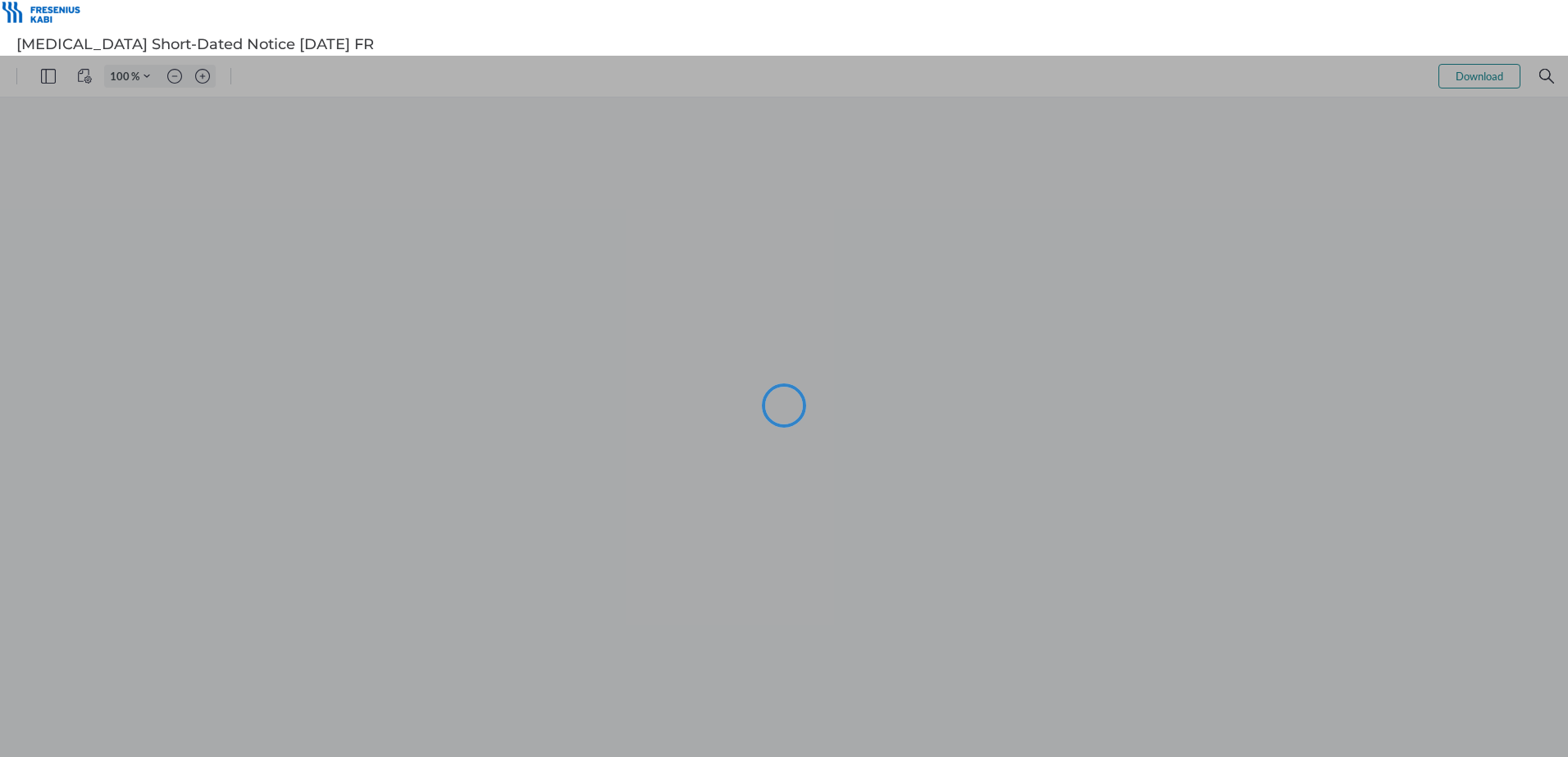
type input "101"
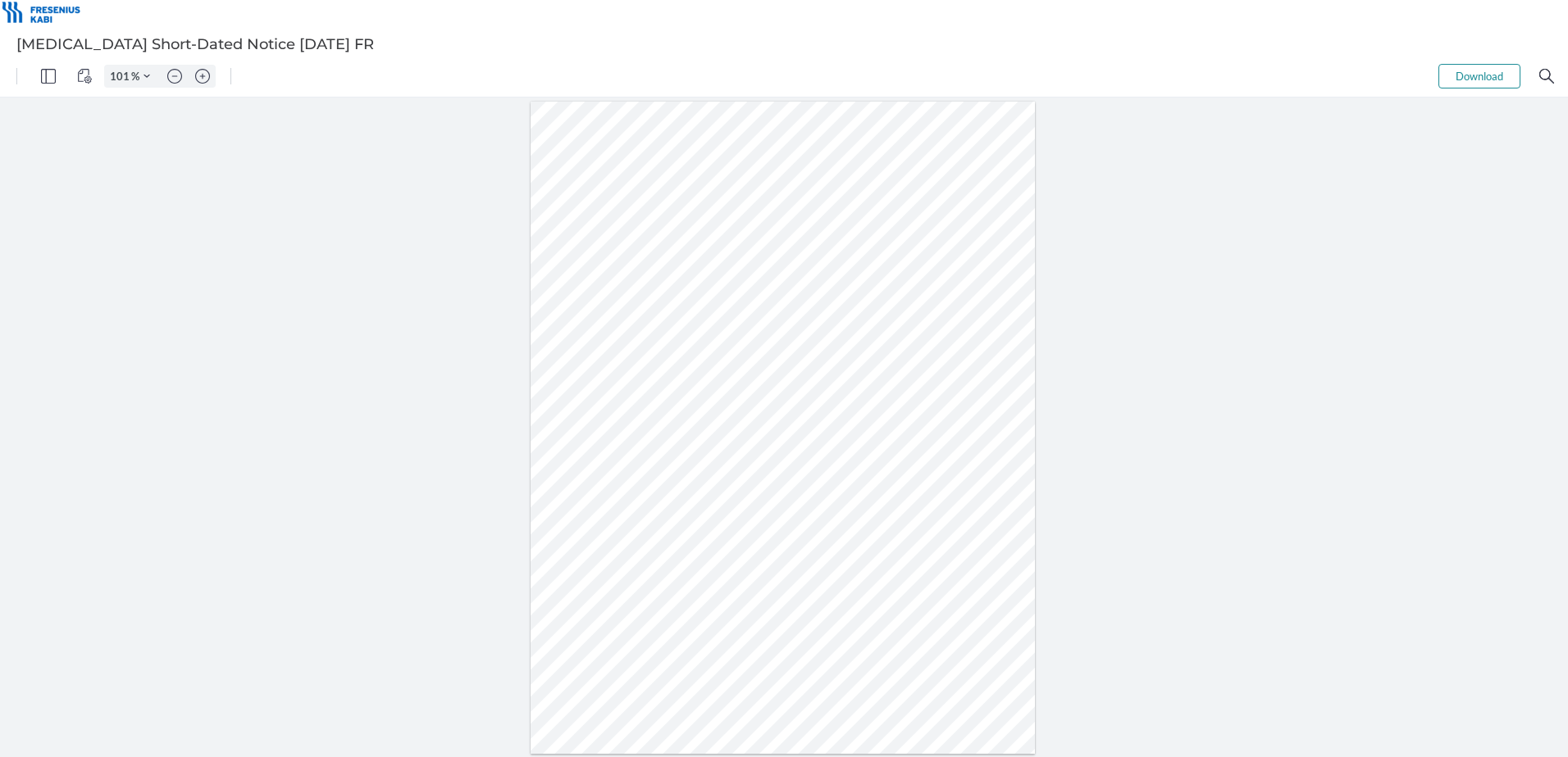
click at [1473, 79] on button "Download" at bounding box center [1478, 76] width 82 height 24
click at [1478, 78] on button "Download" at bounding box center [1478, 76] width 82 height 24
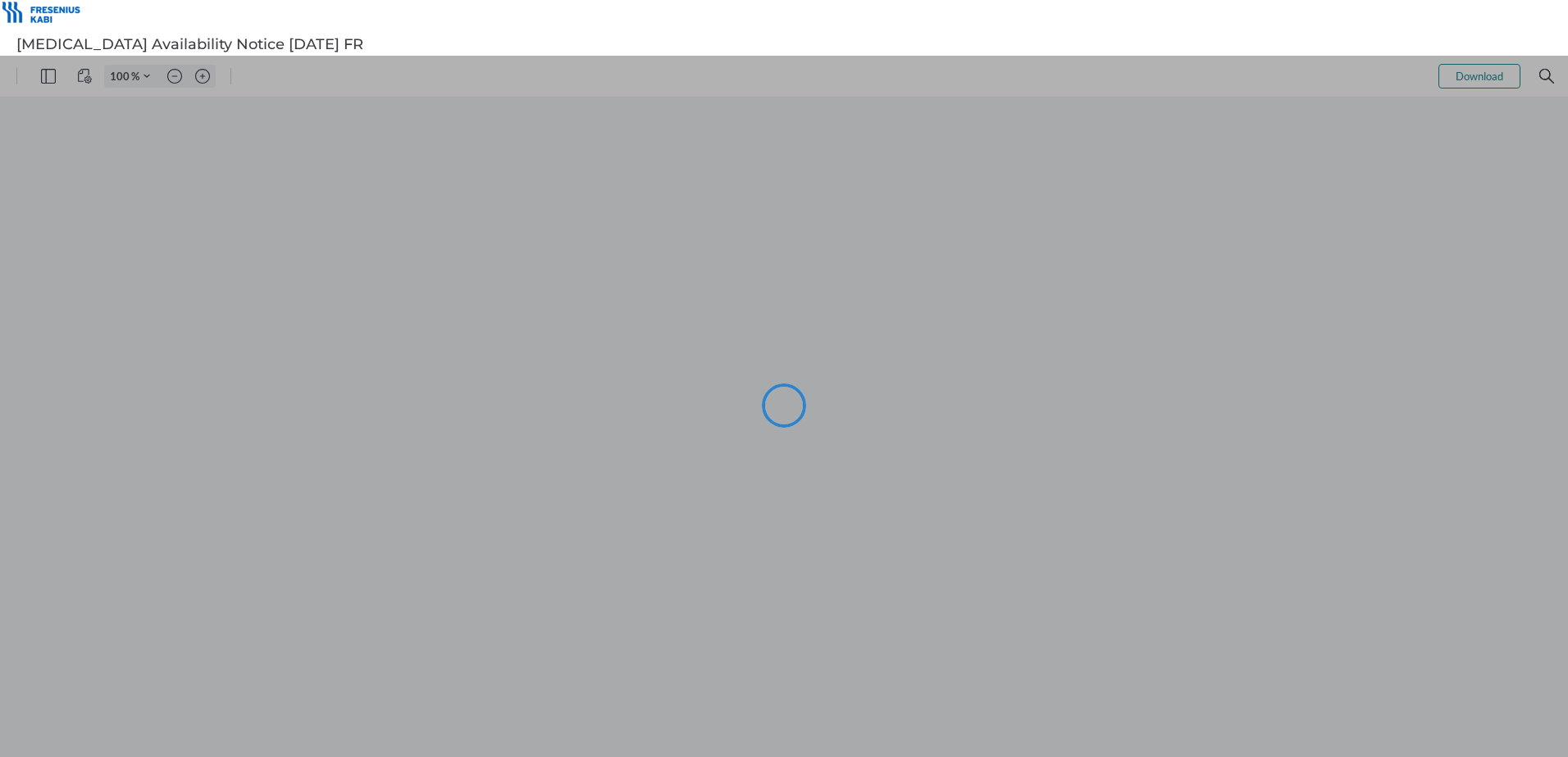
type input "101"
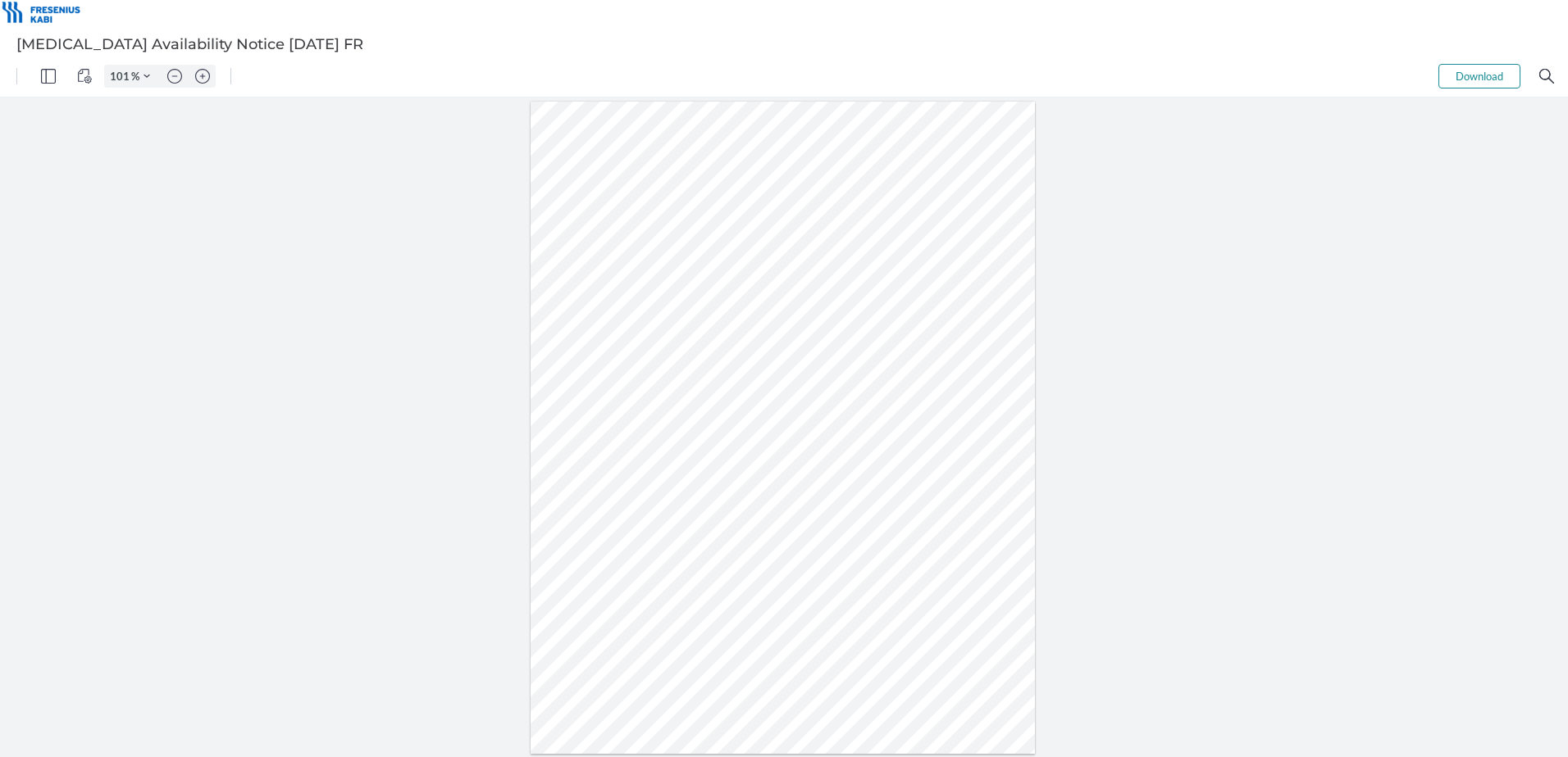
click at [1495, 72] on button "Download" at bounding box center [1478, 76] width 82 height 24
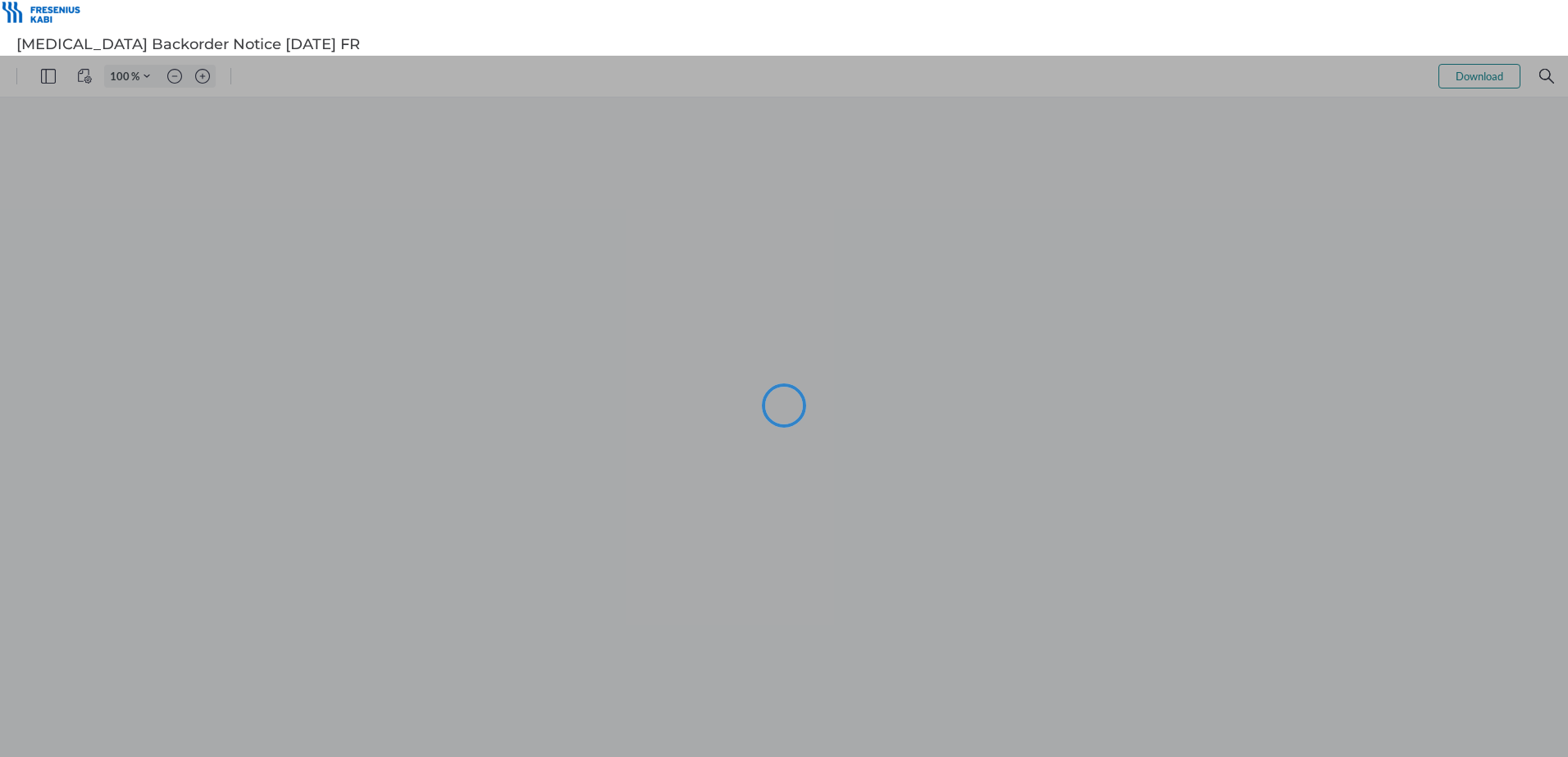
type input "101"
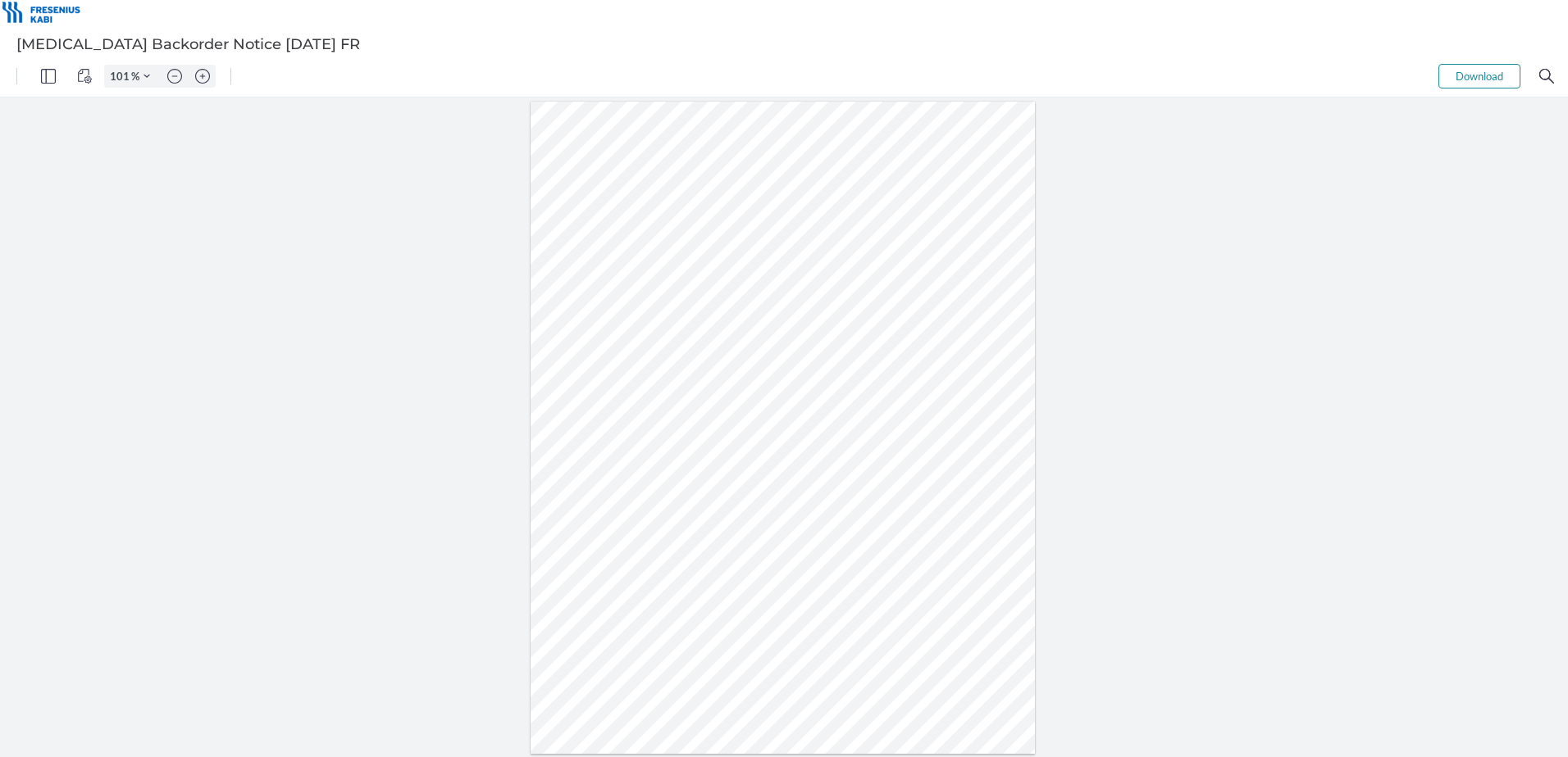
click at [1468, 78] on button "Download" at bounding box center [1478, 76] width 82 height 24
click at [1457, 72] on button "Download" at bounding box center [1478, 76] width 82 height 24
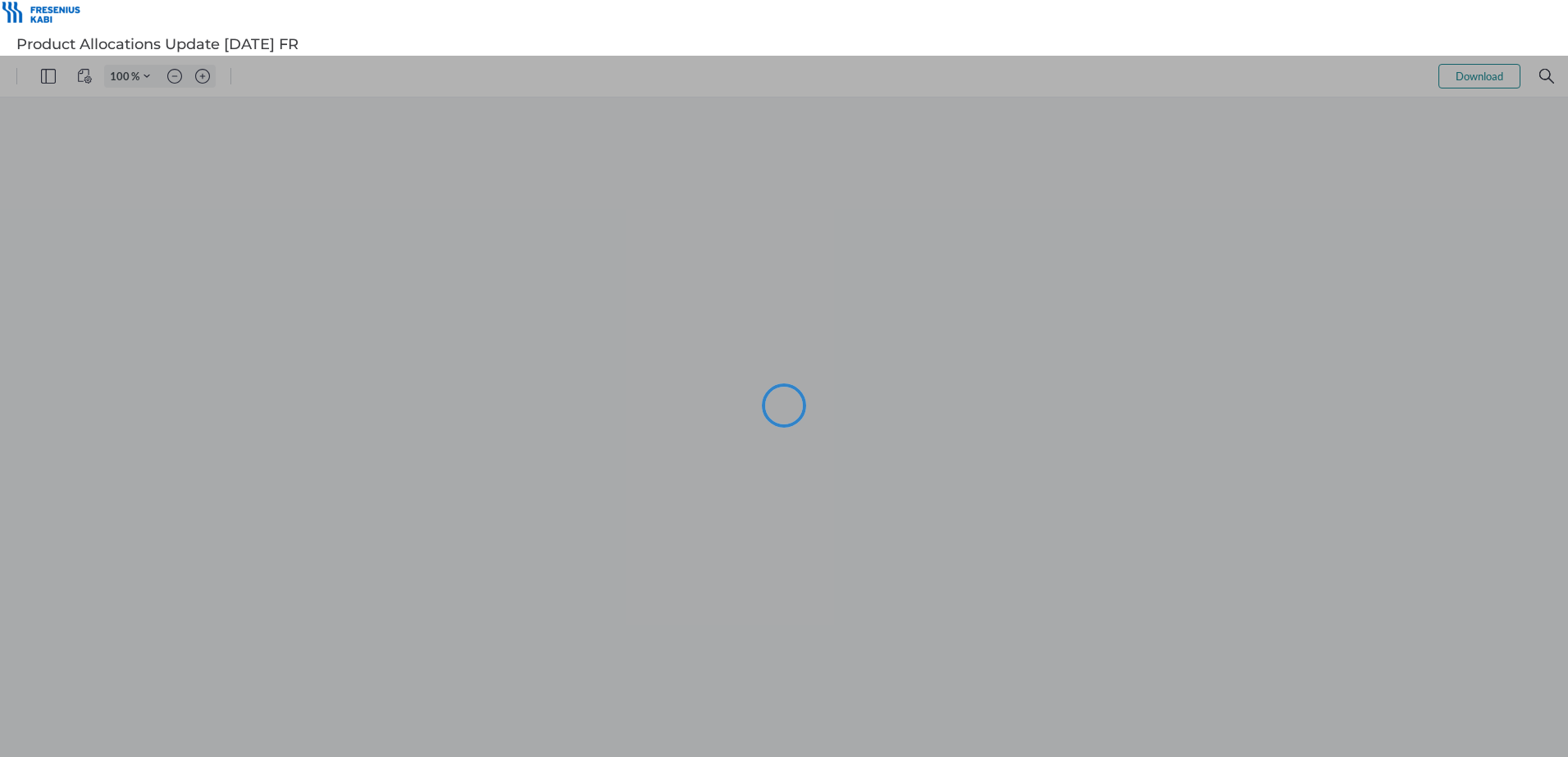
type input "101"
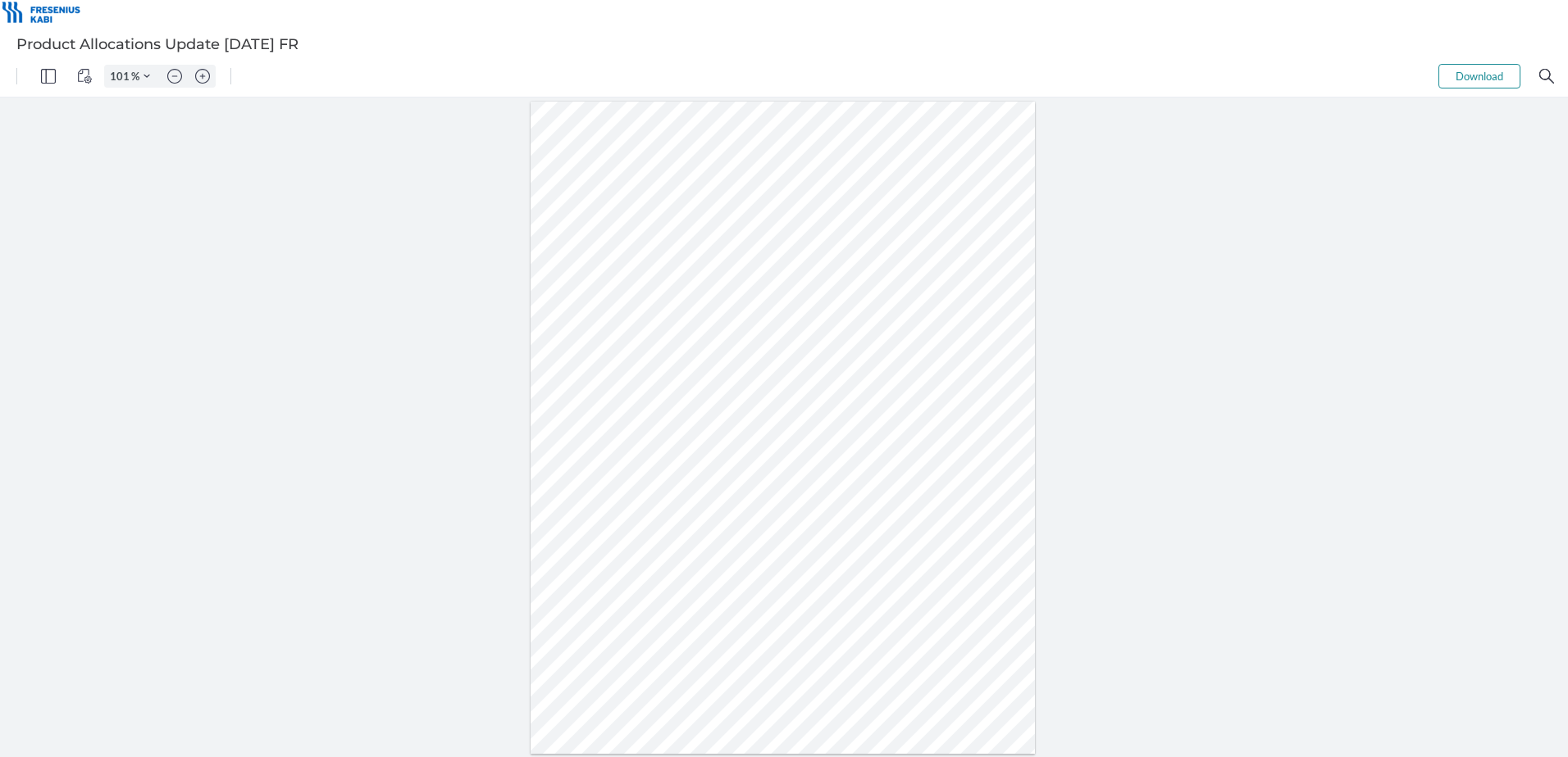
click at [1472, 81] on button "Download" at bounding box center [1478, 76] width 82 height 24
click at [1504, 73] on button "Download" at bounding box center [1478, 76] width 82 height 24
click at [1484, 77] on button "Download" at bounding box center [1478, 76] width 82 height 24
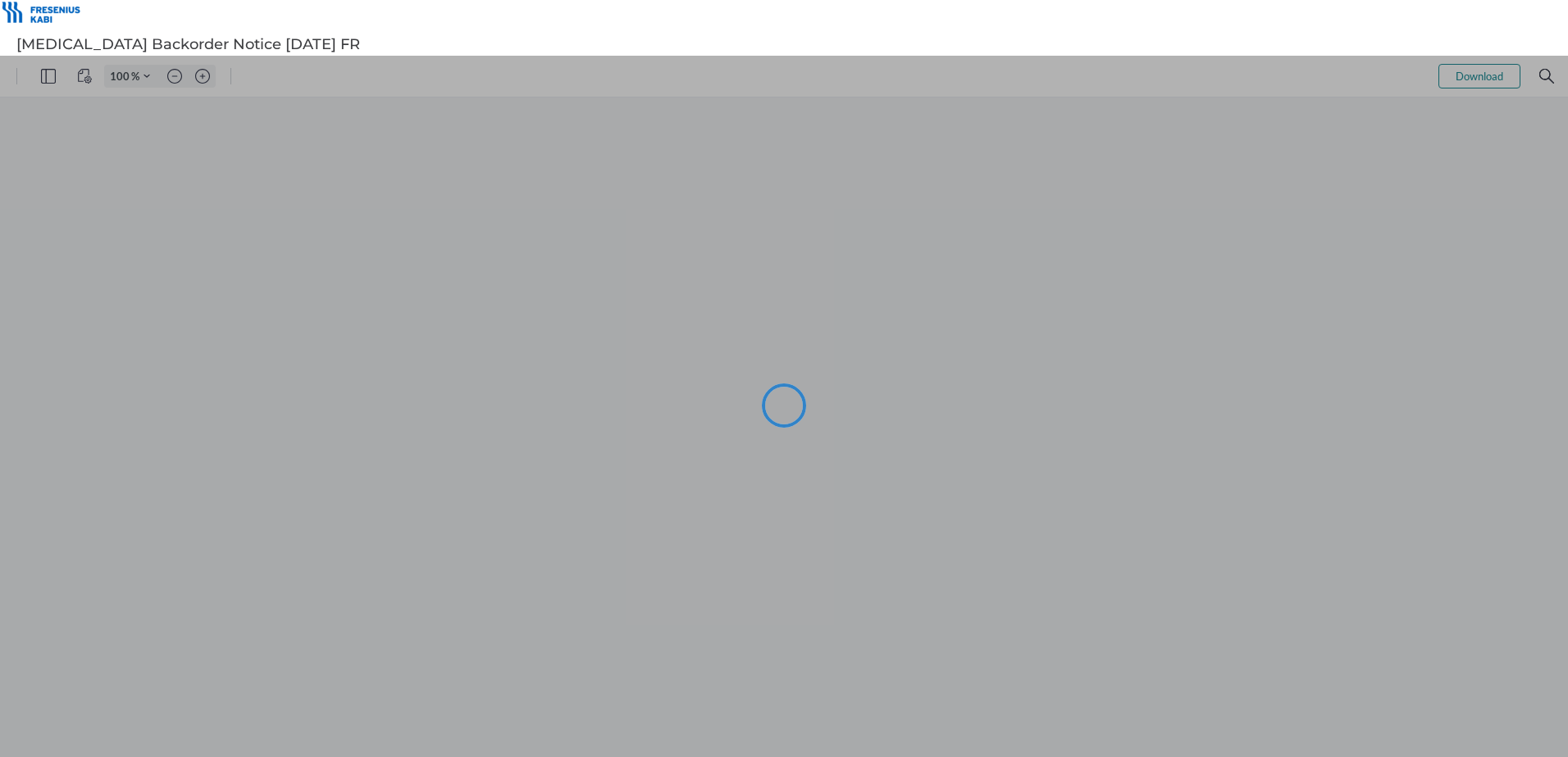
type input "101"
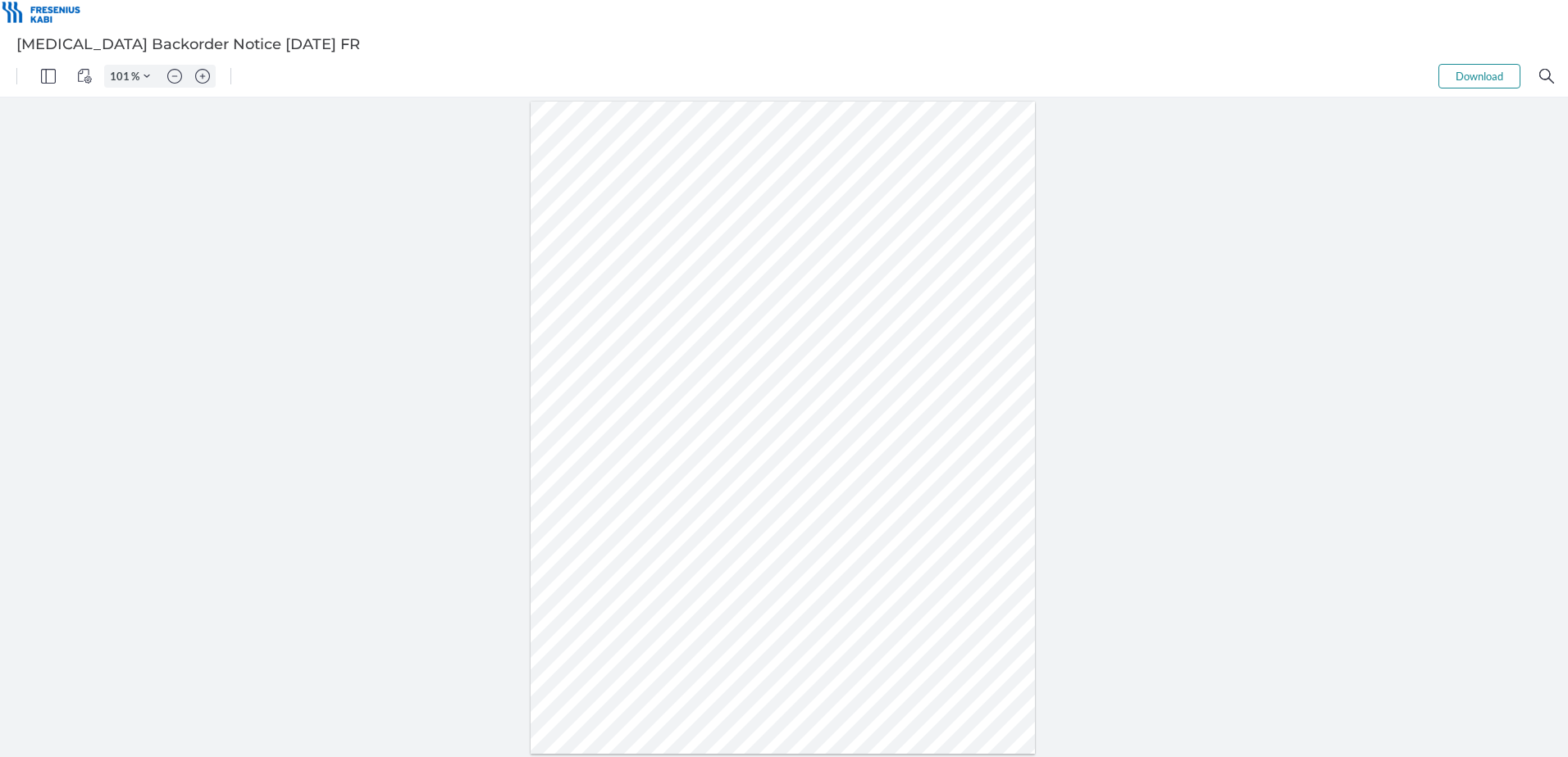
click at [1492, 84] on button "Download" at bounding box center [1478, 76] width 82 height 24
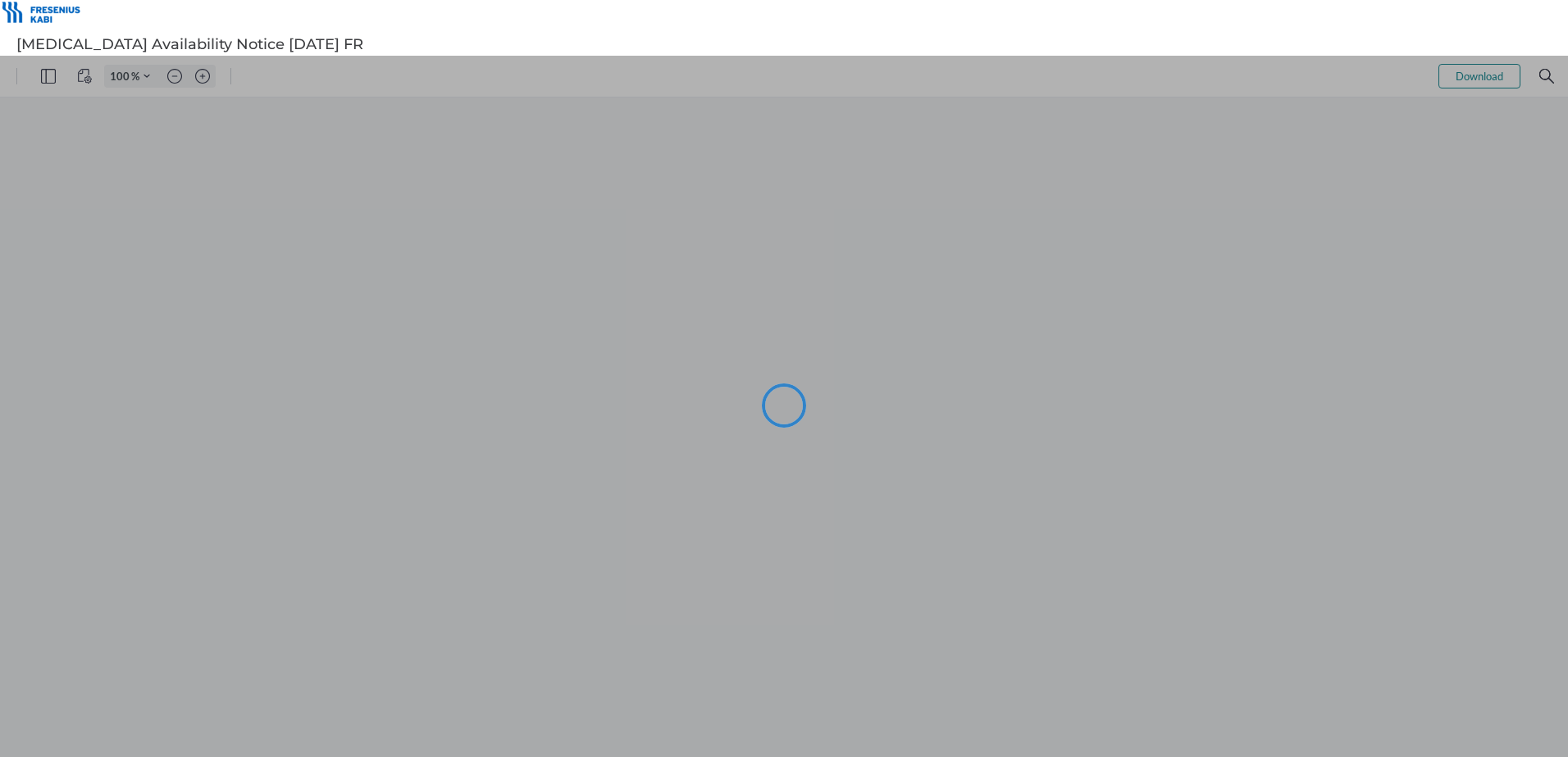
type input "101"
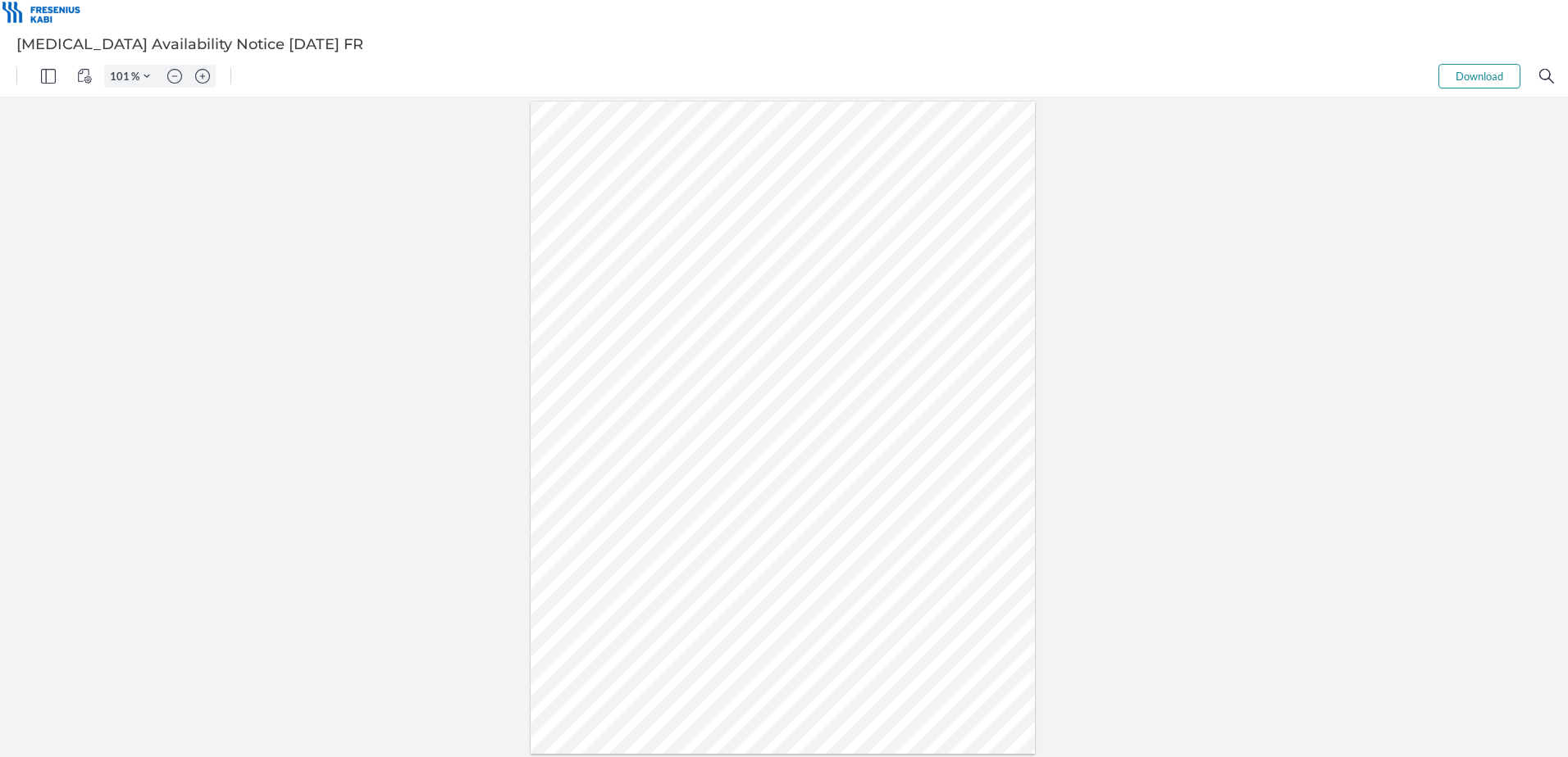
click at [1471, 72] on button "Download" at bounding box center [1478, 76] width 82 height 24
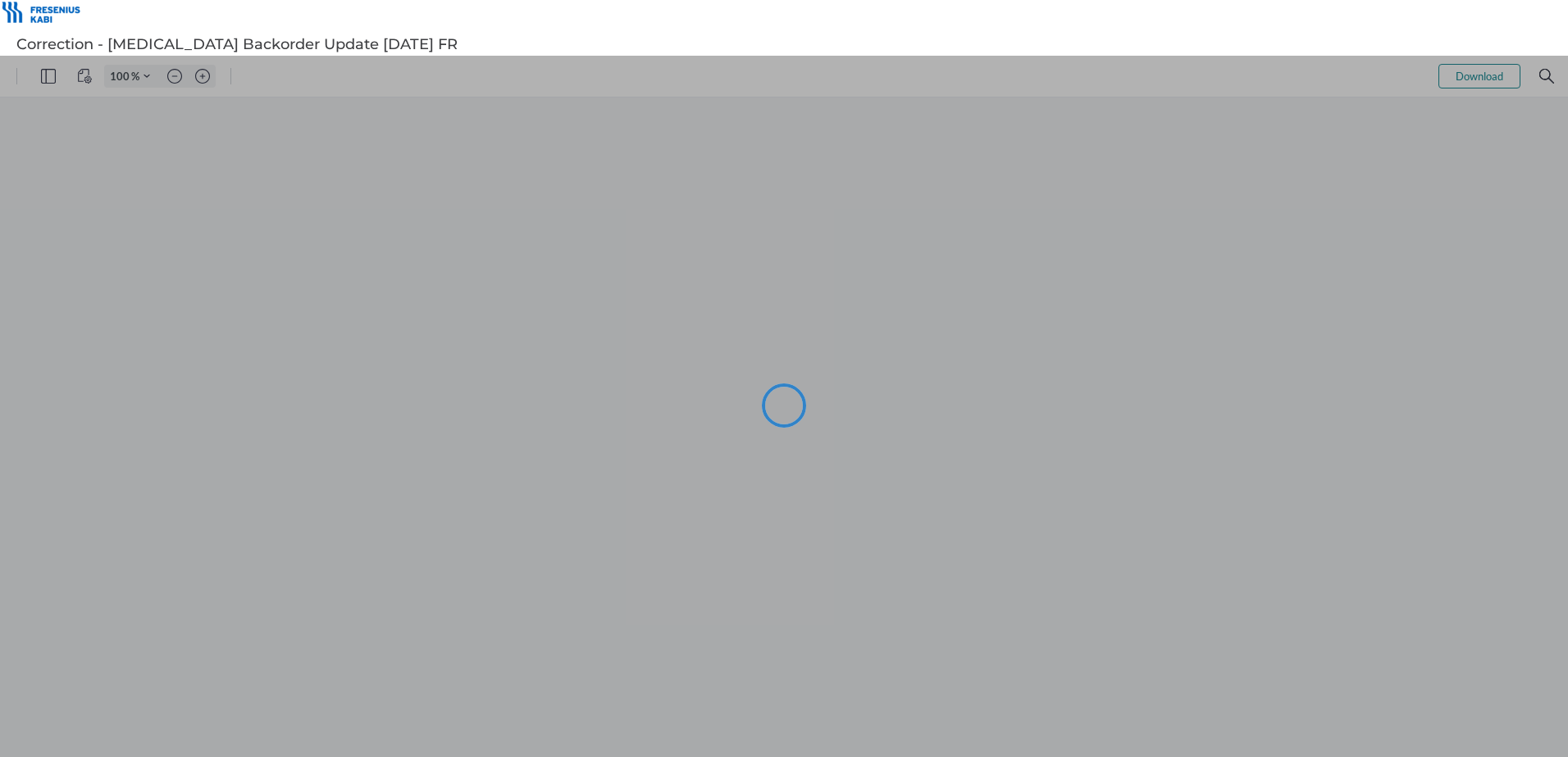
type input "101"
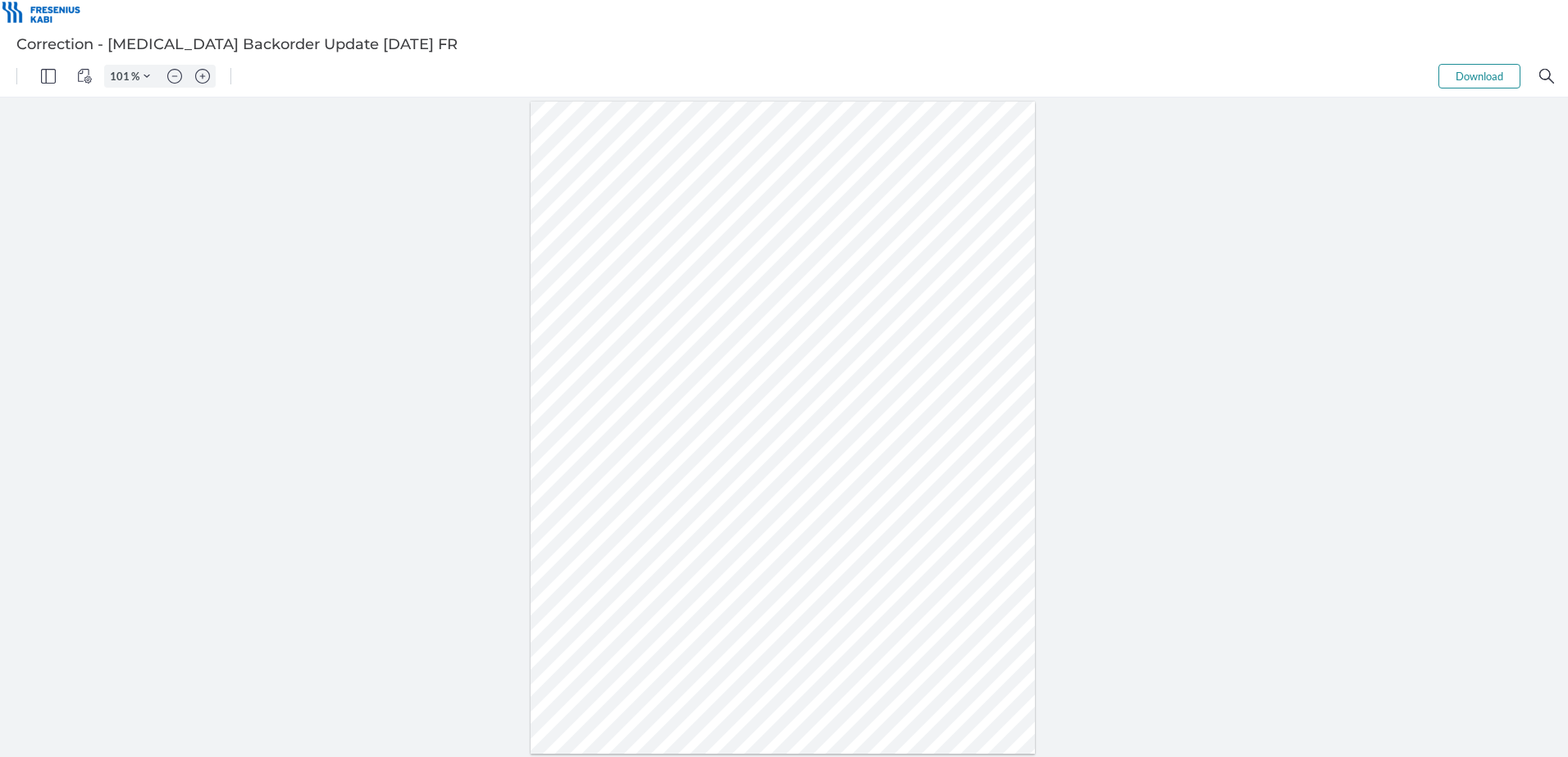
click at [1468, 78] on button "Download" at bounding box center [1478, 76] width 82 height 24
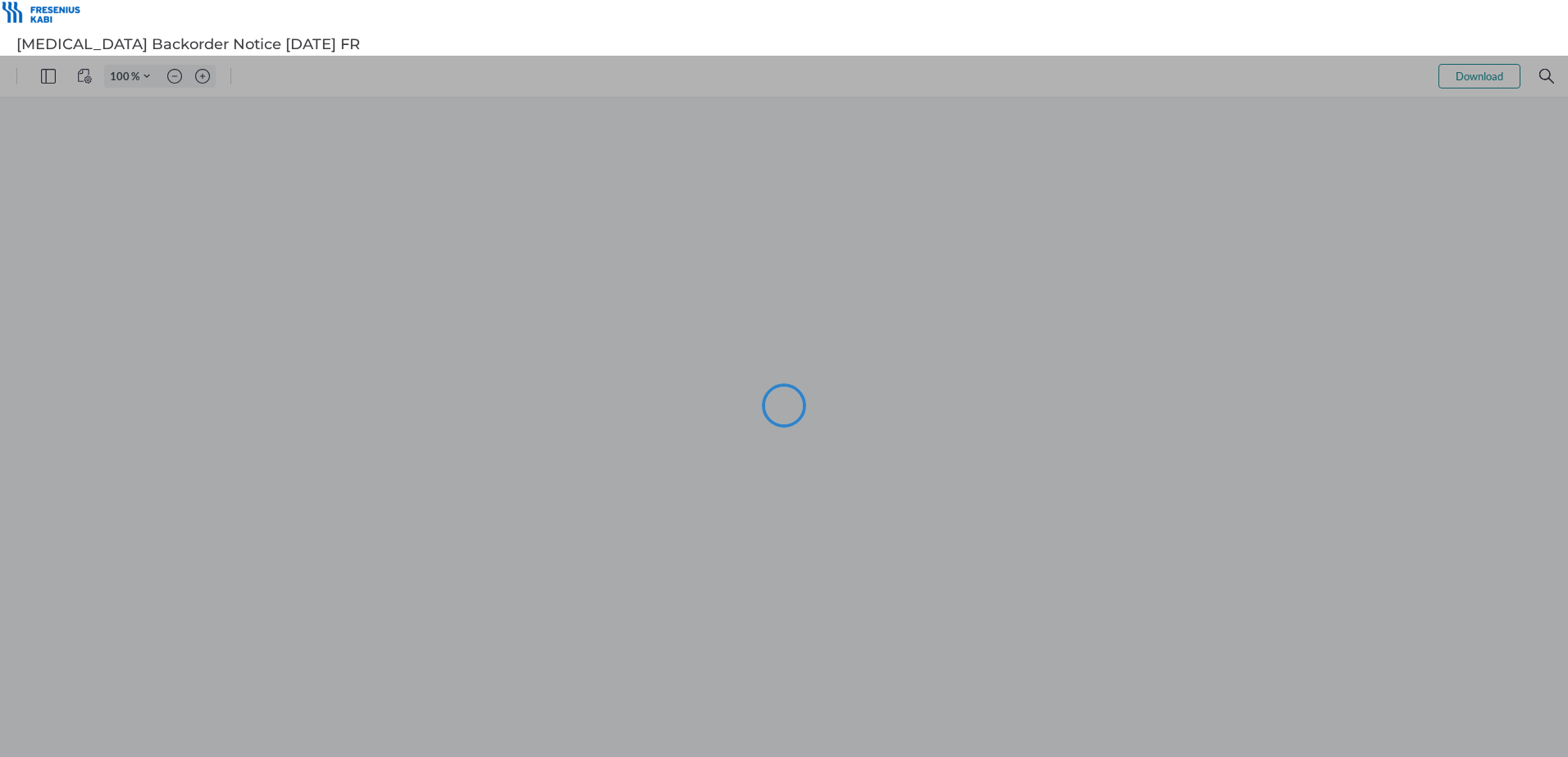
type input "101"
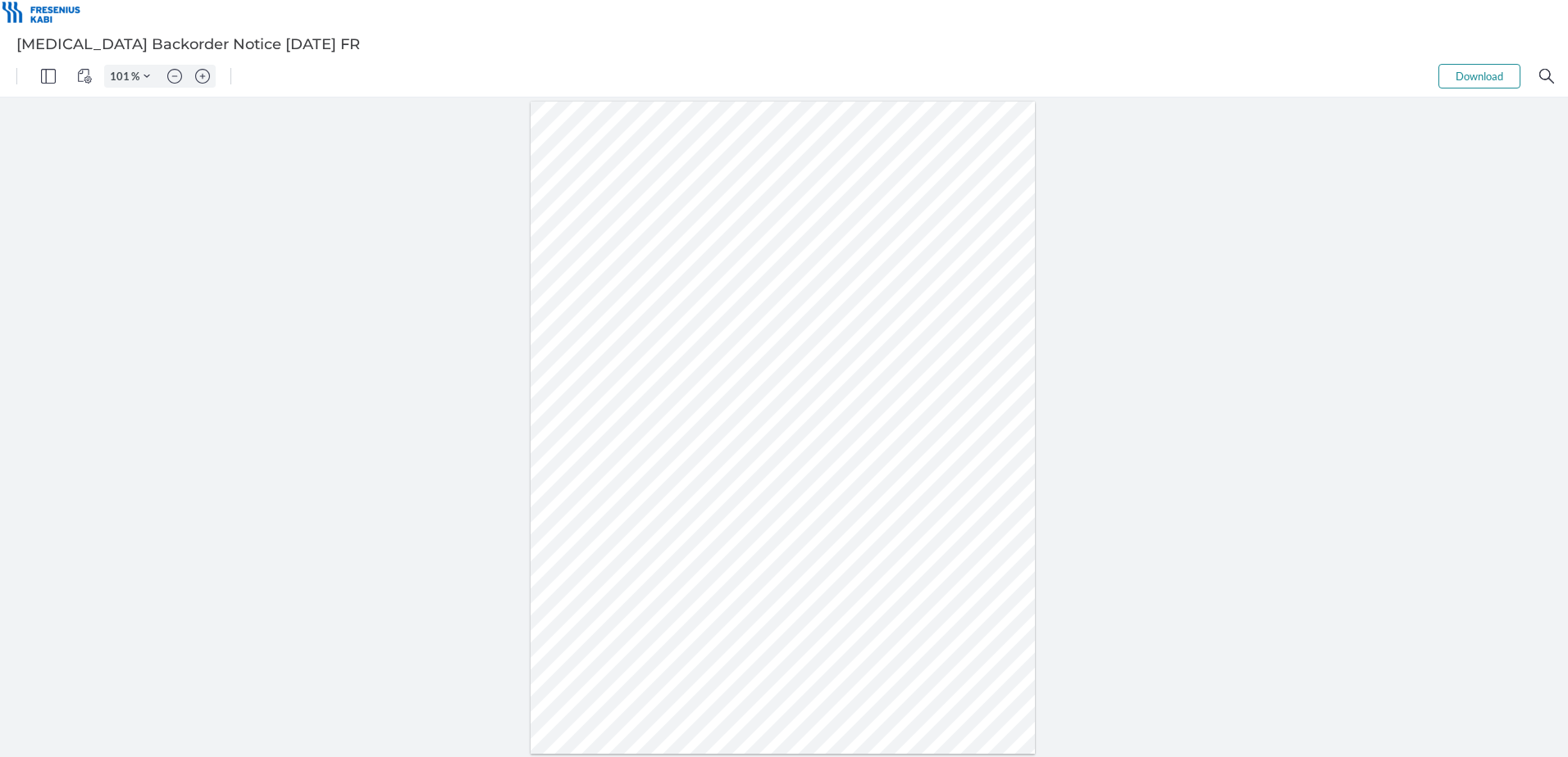
click at [1468, 75] on button "Download" at bounding box center [1478, 76] width 82 height 24
